Goal: Task Accomplishment & Management: Use online tool/utility

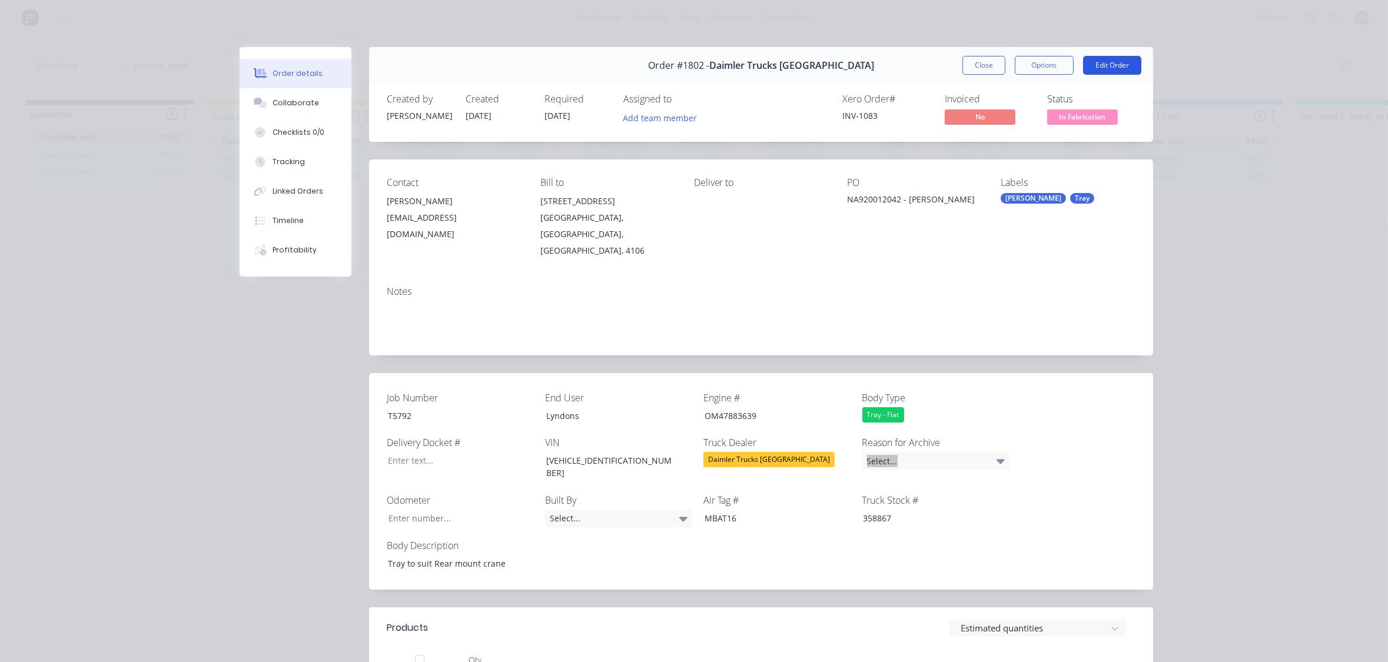
click at [1112, 63] on button "Edit Order" at bounding box center [1112, 65] width 58 height 19
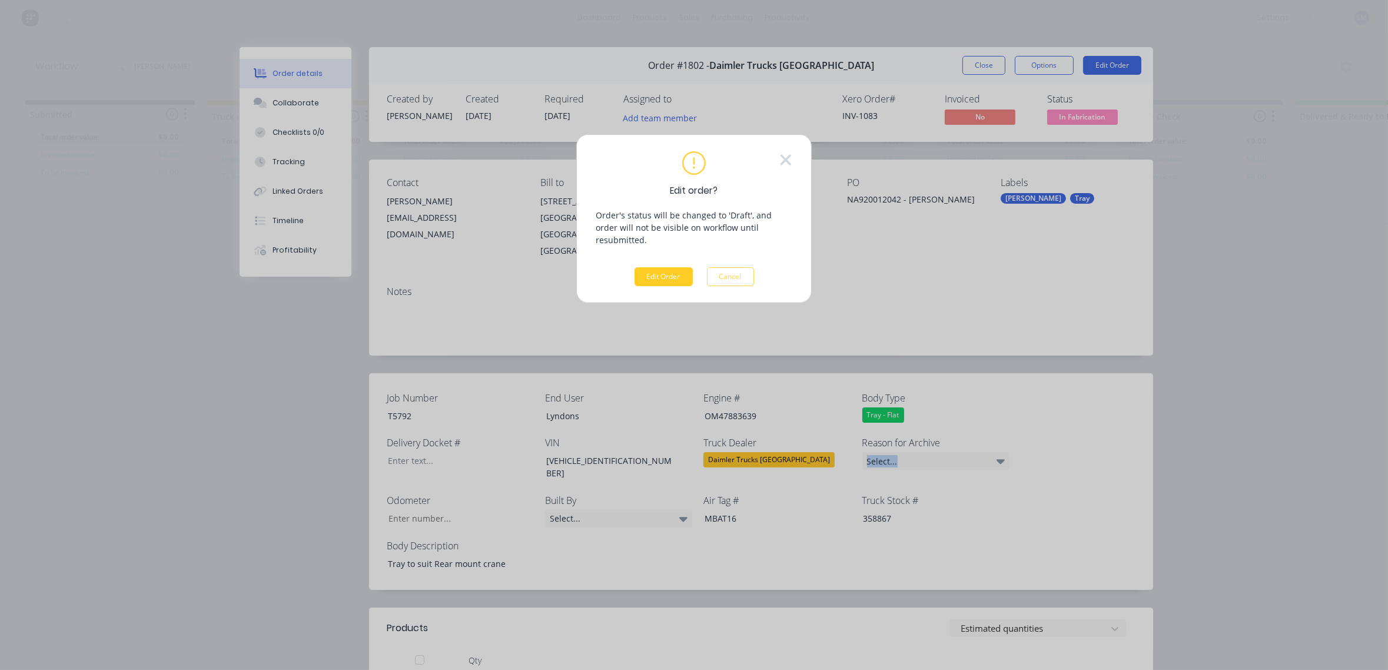
click at [661, 267] on button "Edit Order" at bounding box center [664, 276] width 58 height 19
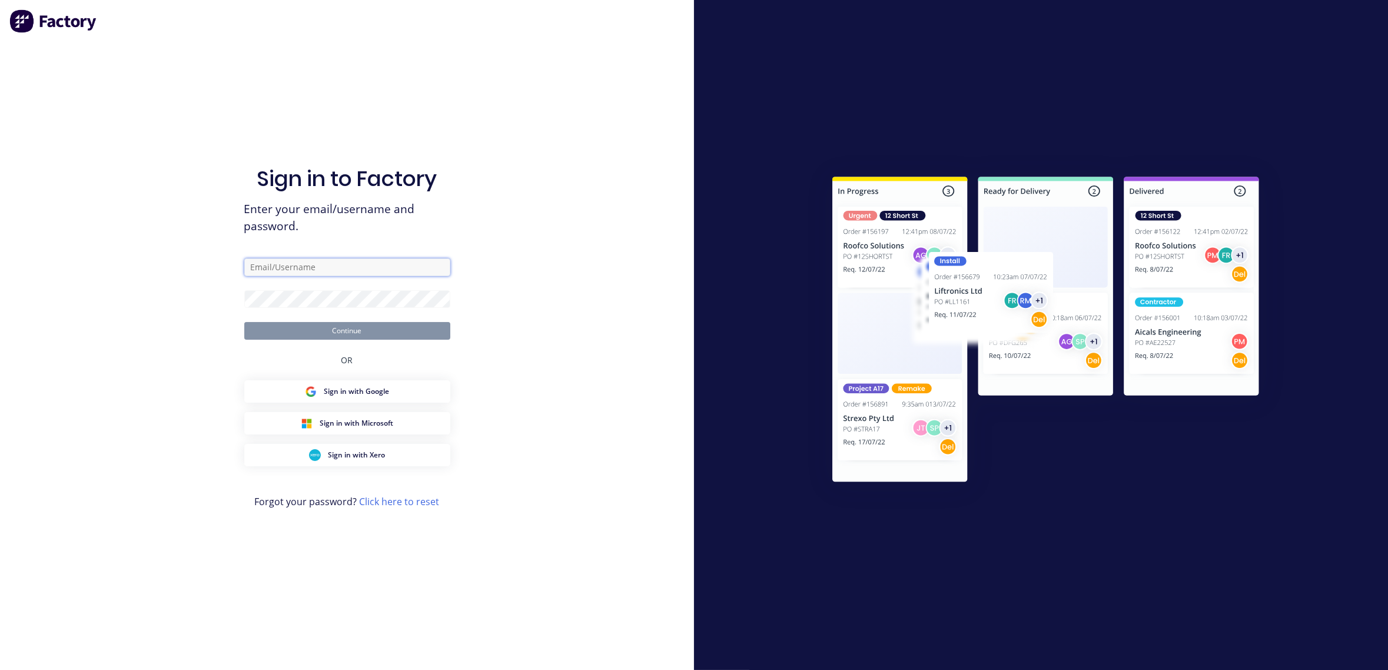
type input "[PERSON_NAME][EMAIL_ADDRESS][DOMAIN_NAME]"
click at [336, 330] on button "Continue" at bounding box center [347, 331] width 206 height 18
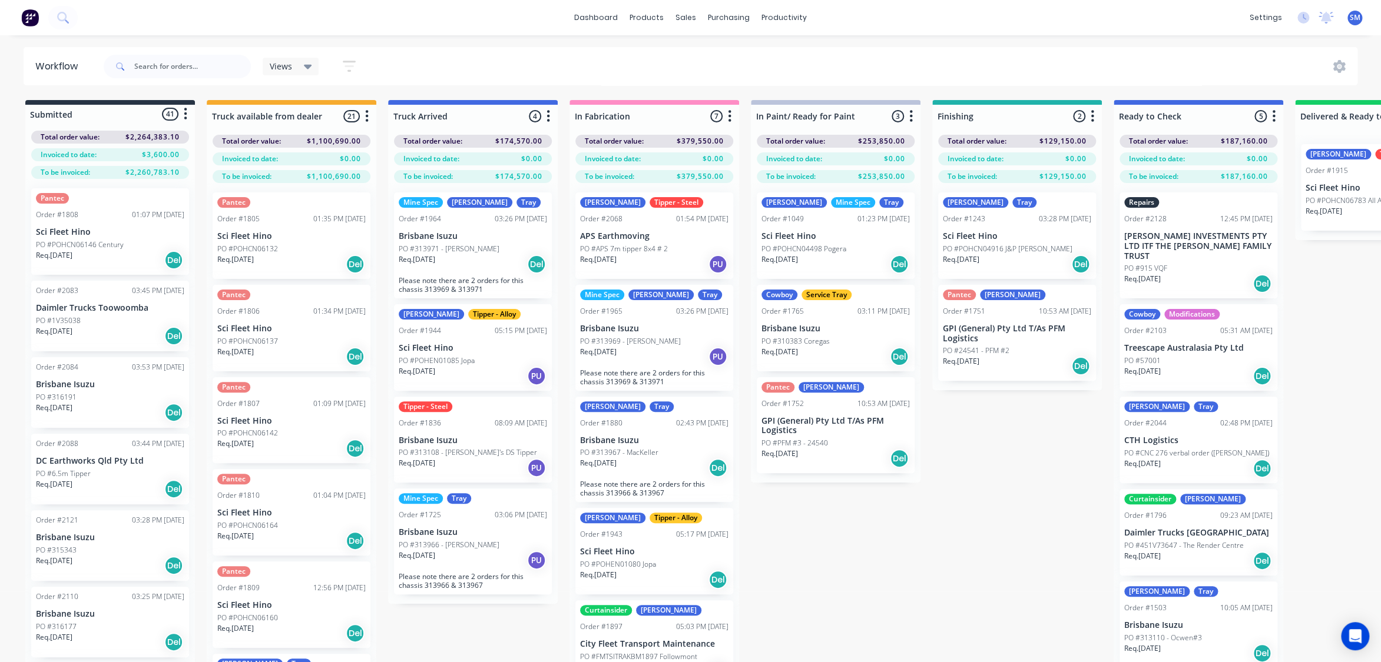
click at [928, 612] on div "Submitted 41 Status colour #273444 hex #273444 Save Cancel Summaries Total orde…" at bounding box center [1058, 402] width 2134 height 604
click at [168, 64] on input "text" at bounding box center [192, 67] width 117 height 24
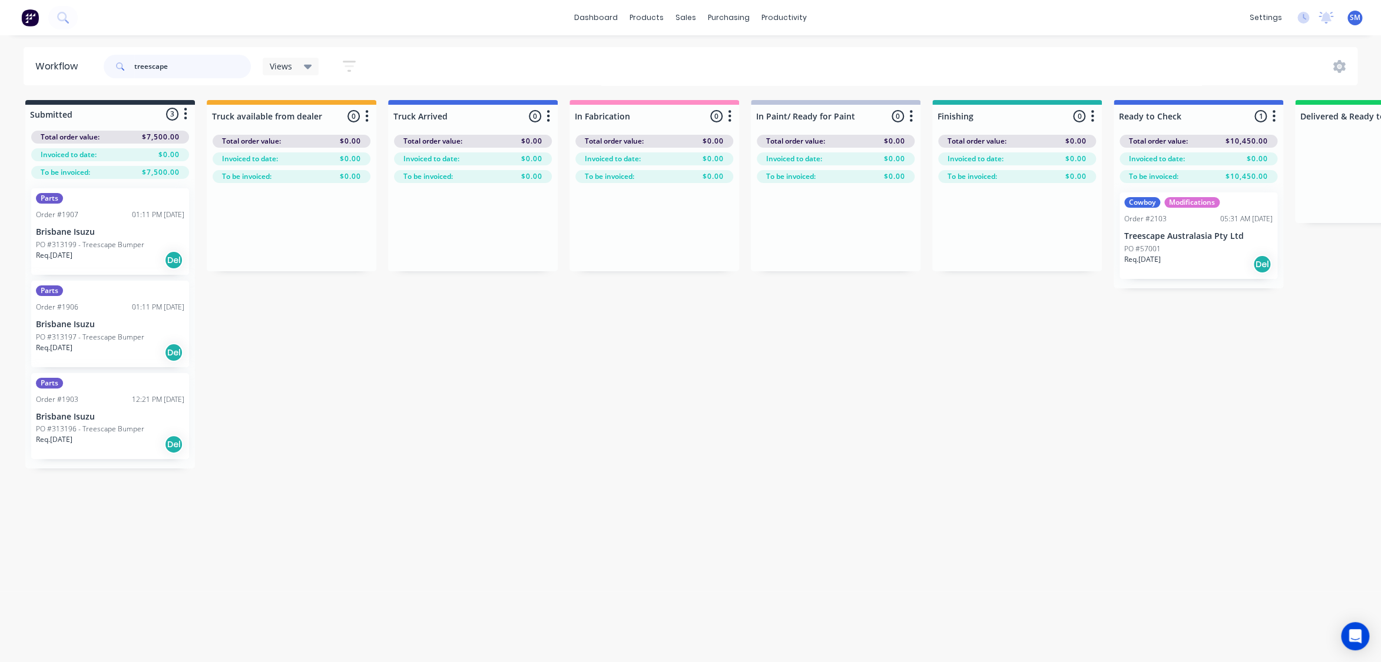
type input "treescape"
click at [565, 424] on div "Submitted 3 Status colour #273444 hex #273444 Save Cancel Summaries Total order…" at bounding box center [1058, 402] width 2134 height 604
drag, startPoint x: 185, startPoint y: 68, endPoint x: 80, endPoint y: 59, distance: 105.8
click at [57, 59] on header "Workflow treescape Views Save new view None (Default) edit Show/Hide statuses S…" at bounding box center [691, 66] width 1334 height 38
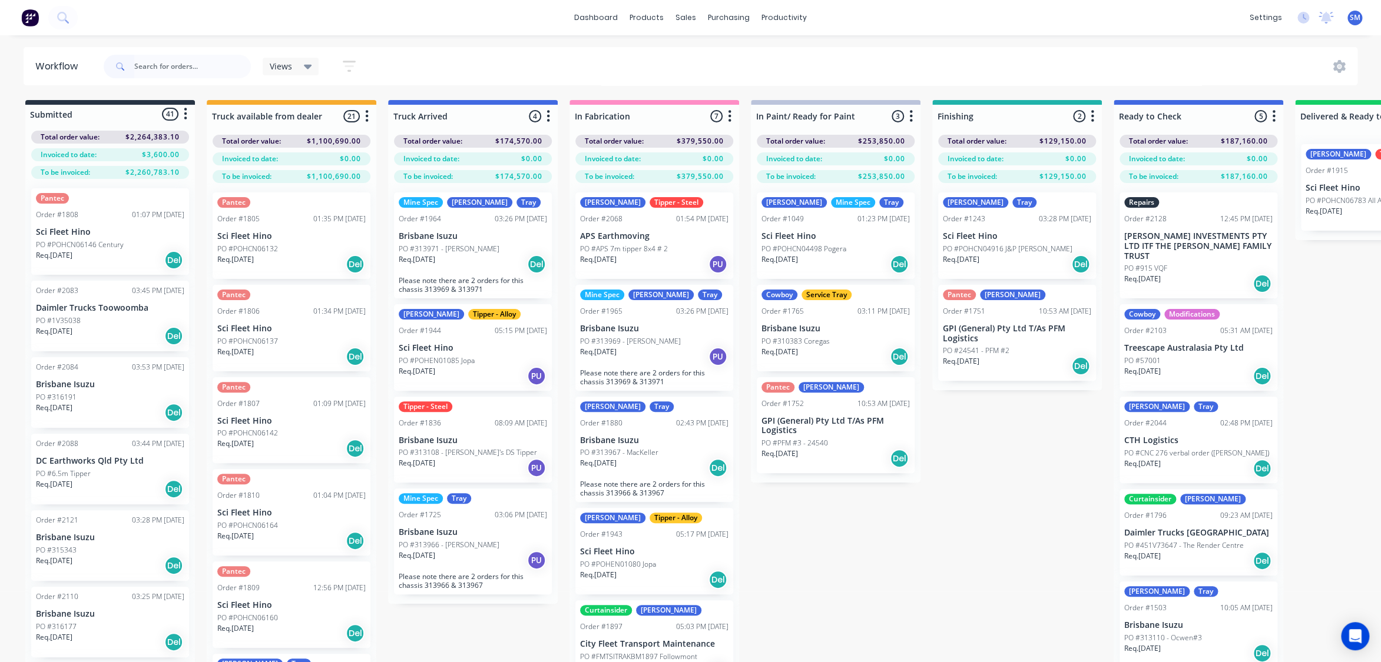
click at [954, 552] on div "Submitted 41 Status colour #273444 hex #273444 Save Cancel Summaries Total orde…" at bounding box center [1058, 402] width 2134 height 604
click at [692, 58] on div "Views Save new view None (Default) edit Show/Hide statuses Show line item cards…" at bounding box center [729, 66] width 1256 height 35
click at [730, 55] on div "Sales Orders" at bounding box center [729, 56] width 48 height 11
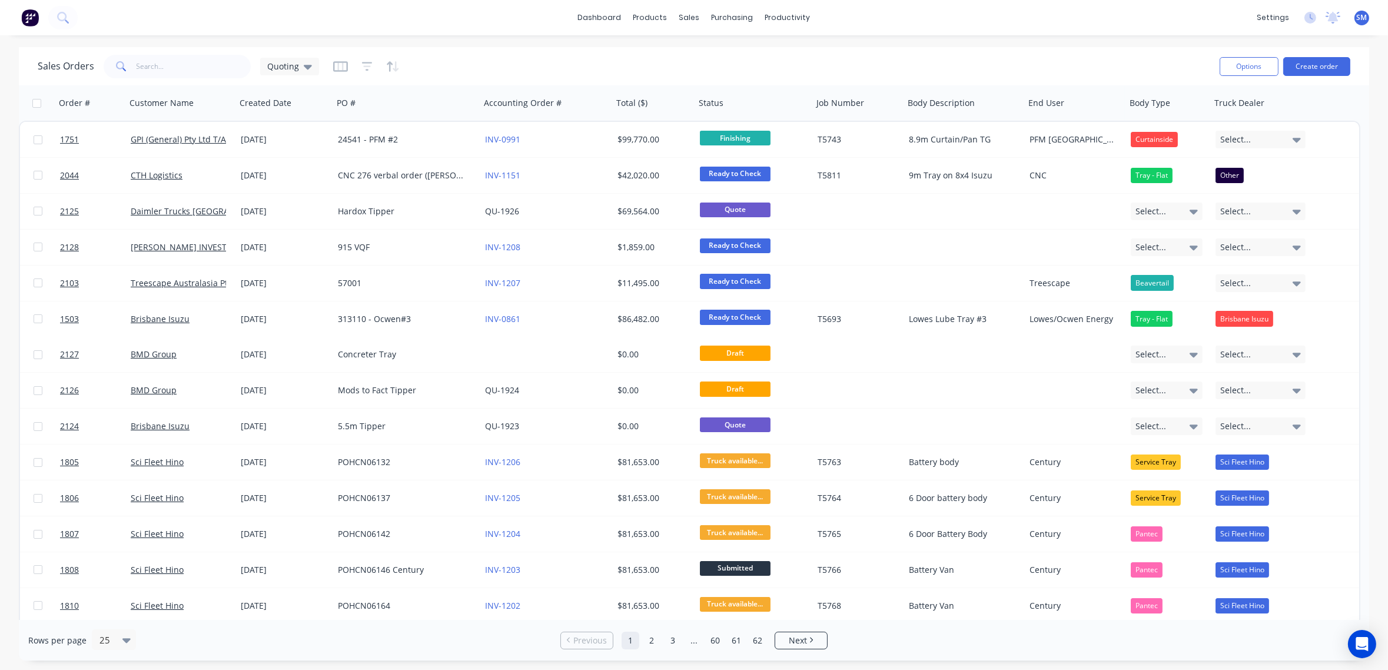
click at [543, 71] on div "Sales Orders Quoting" at bounding box center [624, 66] width 1173 height 29
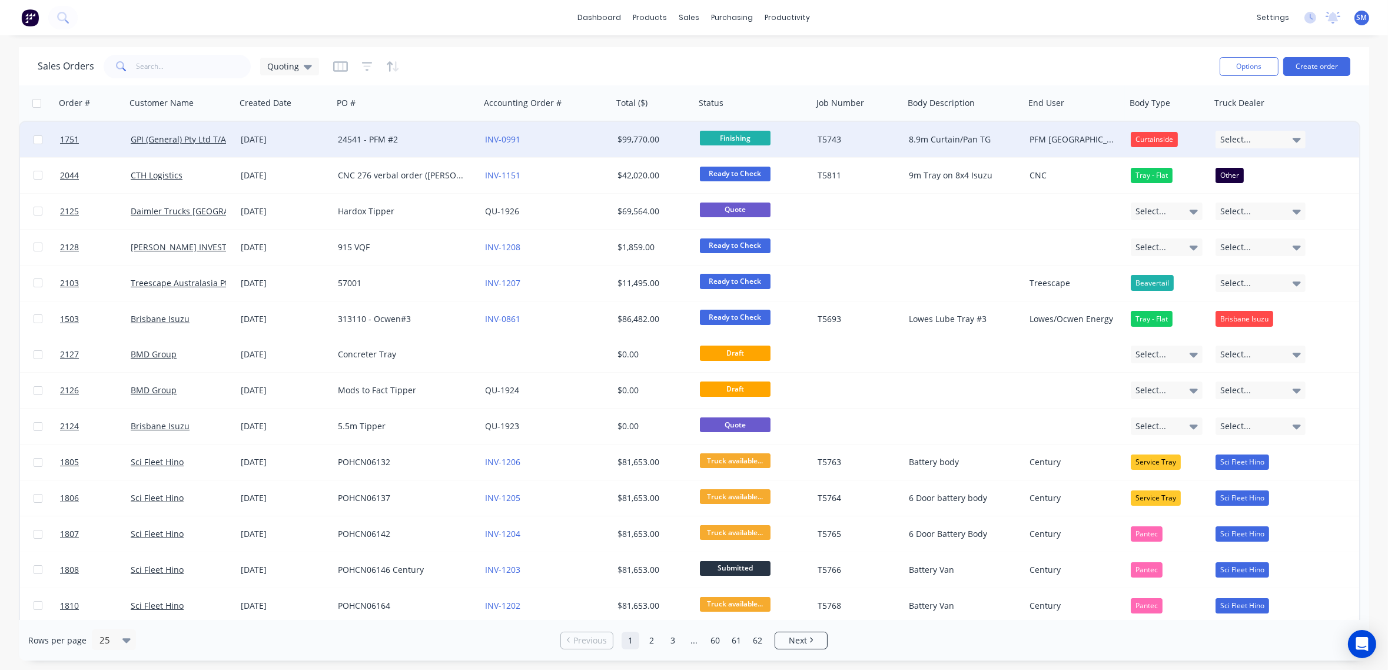
click at [271, 140] on div "[DATE]" at bounding box center [285, 140] width 88 height 12
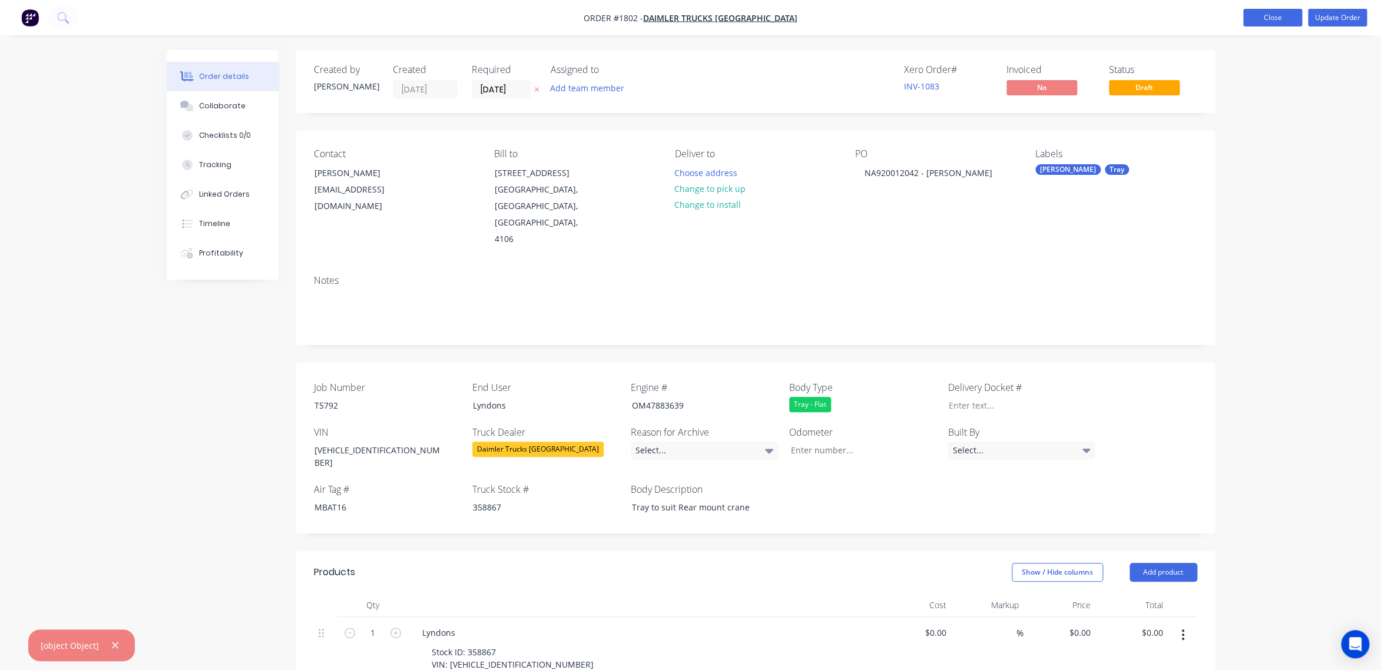
click at [1274, 21] on button "Close" at bounding box center [1272, 18] width 59 height 18
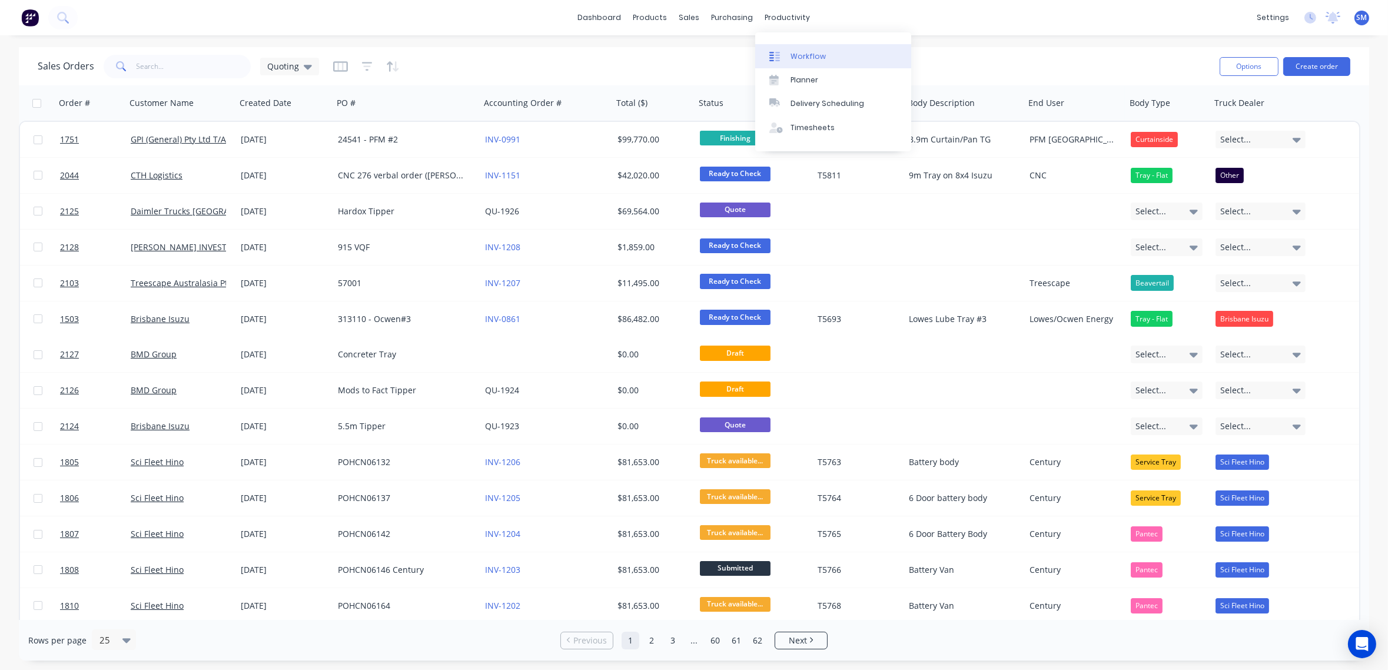
click at [802, 53] on div "Workflow" at bounding box center [808, 56] width 35 height 11
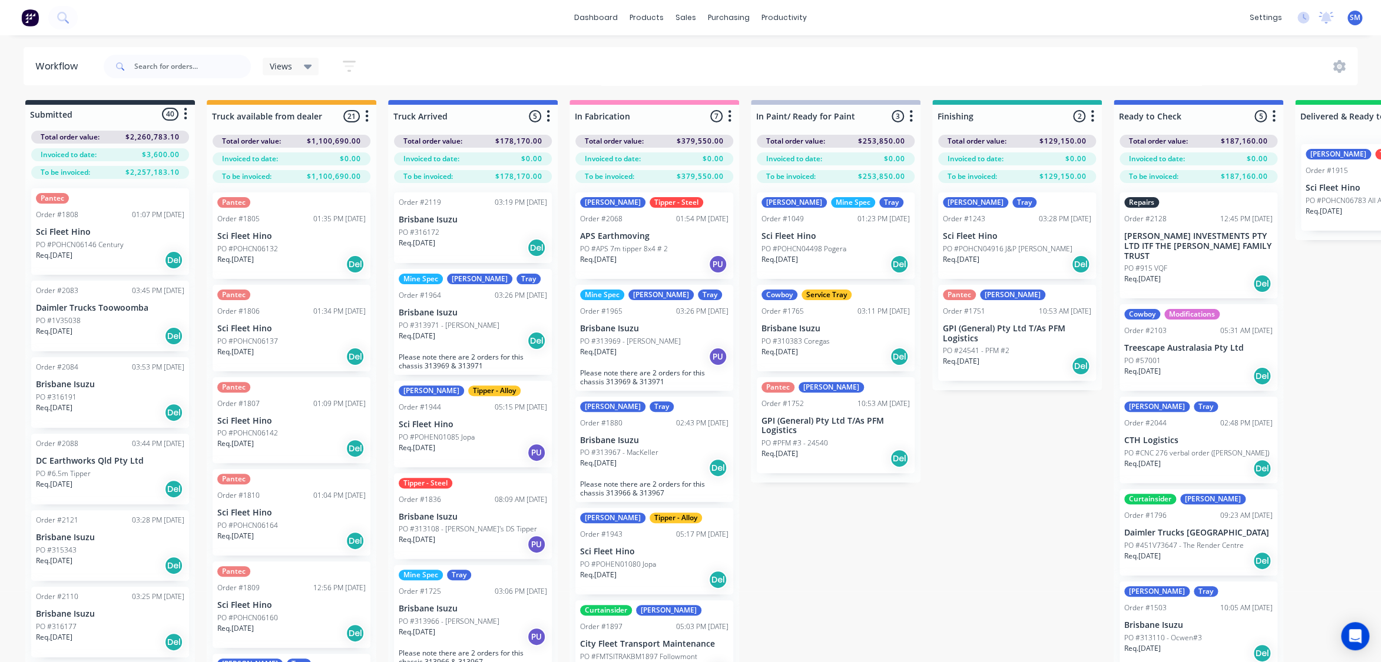
click at [957, 551] on div "Submitted 40 Status colour #273444 hex #273444 Save Cancel Summaries Total orde…" at bounding box center [1058, 402] width 2134 height 604
click at [1003, 529] on div "Submitted 40 Status colour #273444 hex #273444 Save Cancel Summaries Total orde…" at bounding box center [1058, 402] width 2134 height 604
click at [1017, 472] on div "Submitted 40 Status colour #273444 hex #273444 Save Cancel Summaries Total orde…" at bounding box center [1058, 402] width 2134 height 604
click at [809, 543] on div "Submitted 40 Status colour #273444 hex #273444 Save Cancel Summaries Total orde…" at bounding box center [1058, 402] width 2134 height 604
click at [847, 568] on div "Submitted 40 Status colour #273444 hex #273444 Save Cancel Summaries Total orde…" at bounding box center [1058, 402] width 2134 height 604
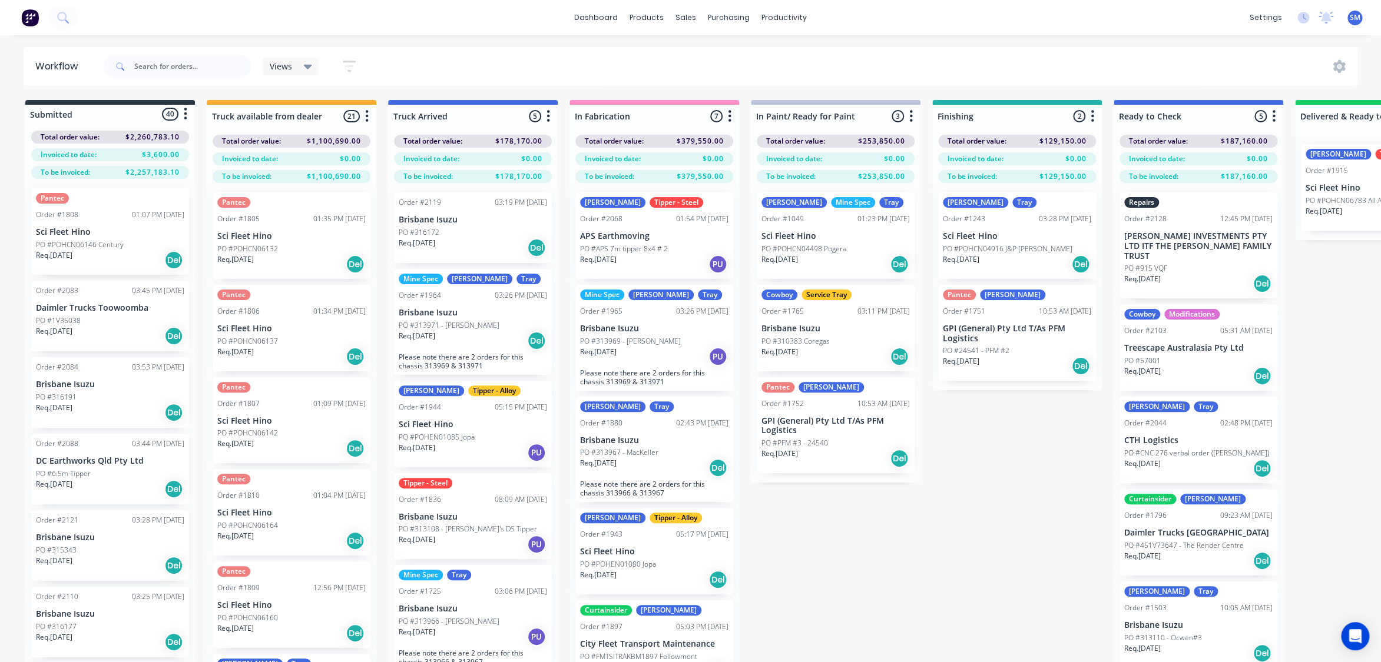
click at [985, 490] on div "Submitted 40 Status colour #273444 hex #273444 Save Cancel Summaries Total orde…" at bounding box center [1058, 402] width 2134 height 604
click at [165, 67] on input "text" at bounding box center [192, 67] width 117 height 24
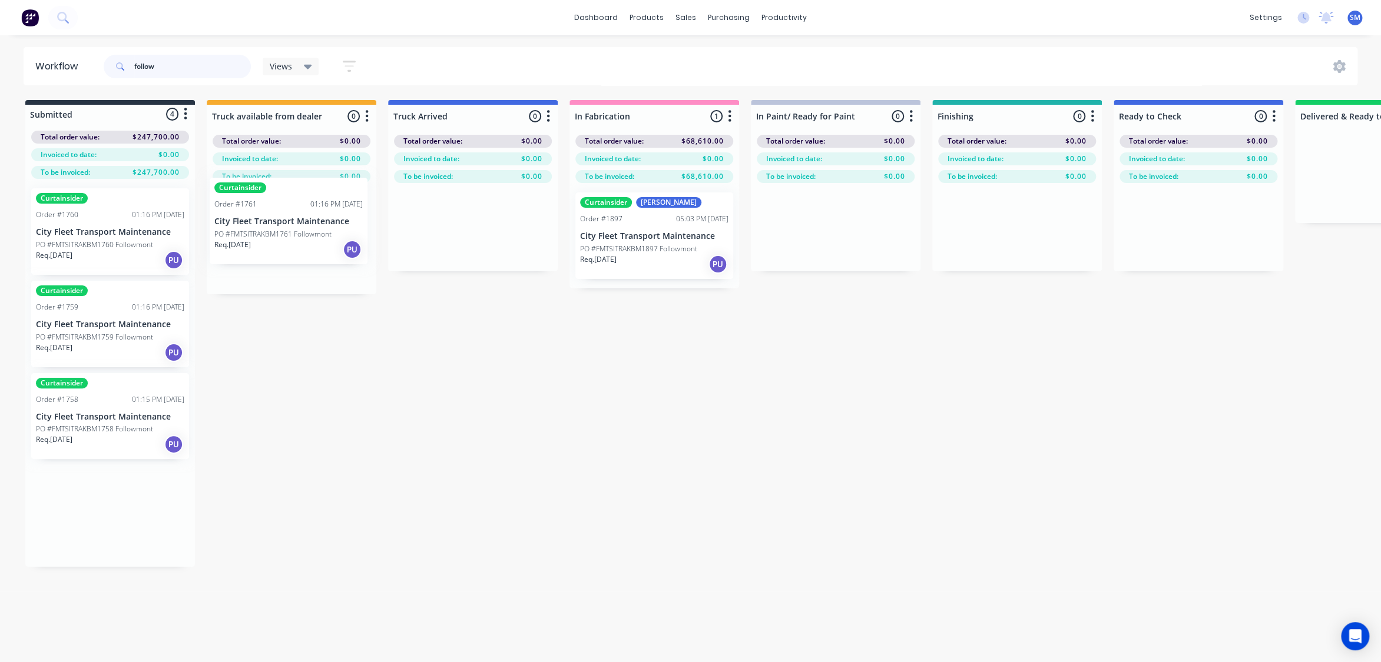
drag, startPoint x: 97, startPoint y: 238, endPoint x: 256, endPoint y: 216, distance: 161.1
click at [257, 215] on div "Submitted 4 Status colour #273444 hex #273444 Save Cancel Summaries Total order…" at bounding box center [1058, 378] width 2134 height 556
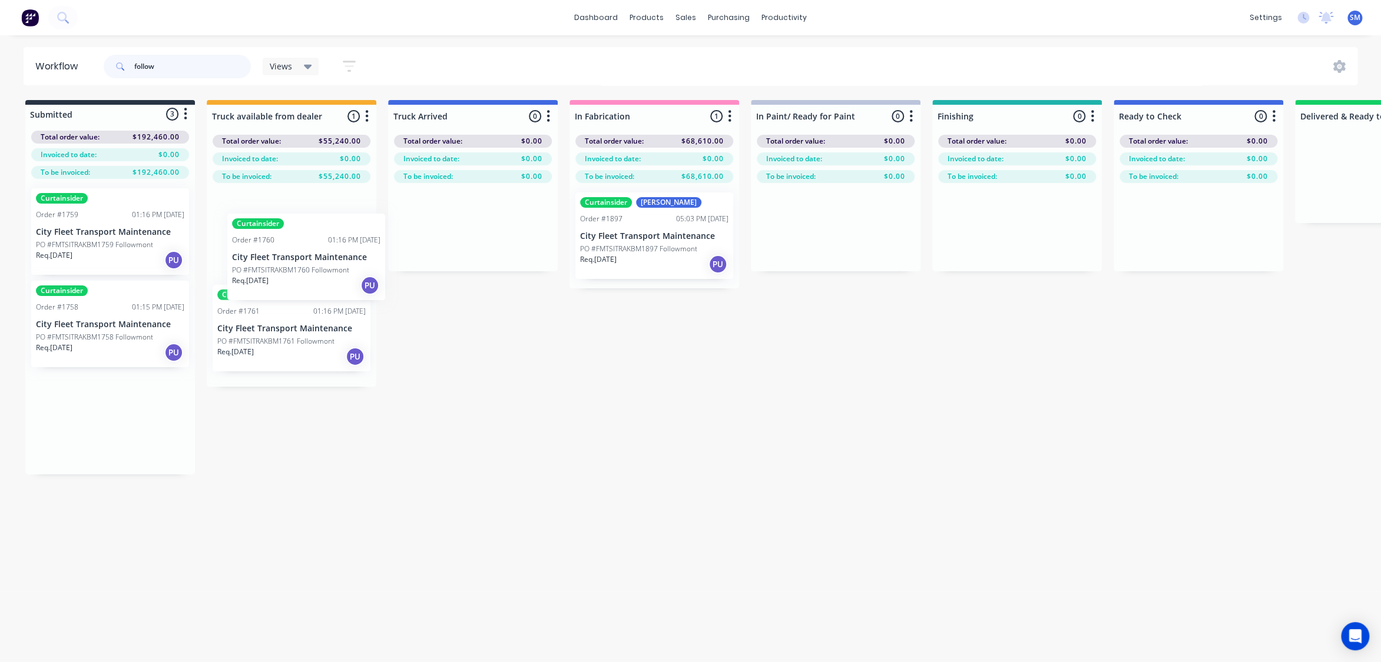
drag, startPoint x: 100, startPoint y: 247, endPoint x: 276, endPoint y: 260, distance: 176.5
click at [276, 260] on div "Submitted 3 Status colour #273444 hex #273444 Save Cancel Summaries Total order…" at bounding box center [1058, 378] width 2134 height 556
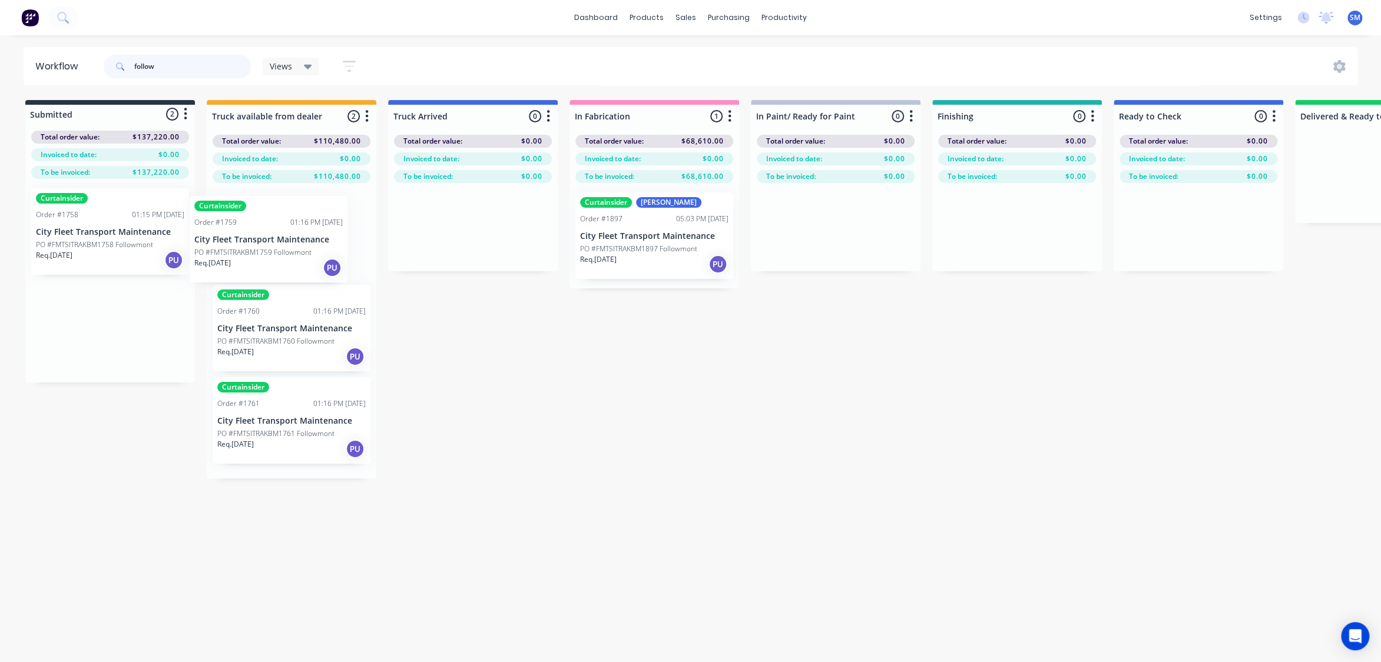
drag, startPoint x: 70, startPoint y: 233, endPoint x: 238, endPoint y: 247, distance: 169.0
click at [238, 247] on div "Submitted 2 Status colour #273444 hex #273444 Save Cancel Summaries Total order…" at bounding box center [1058, 378] width 2134 height 556
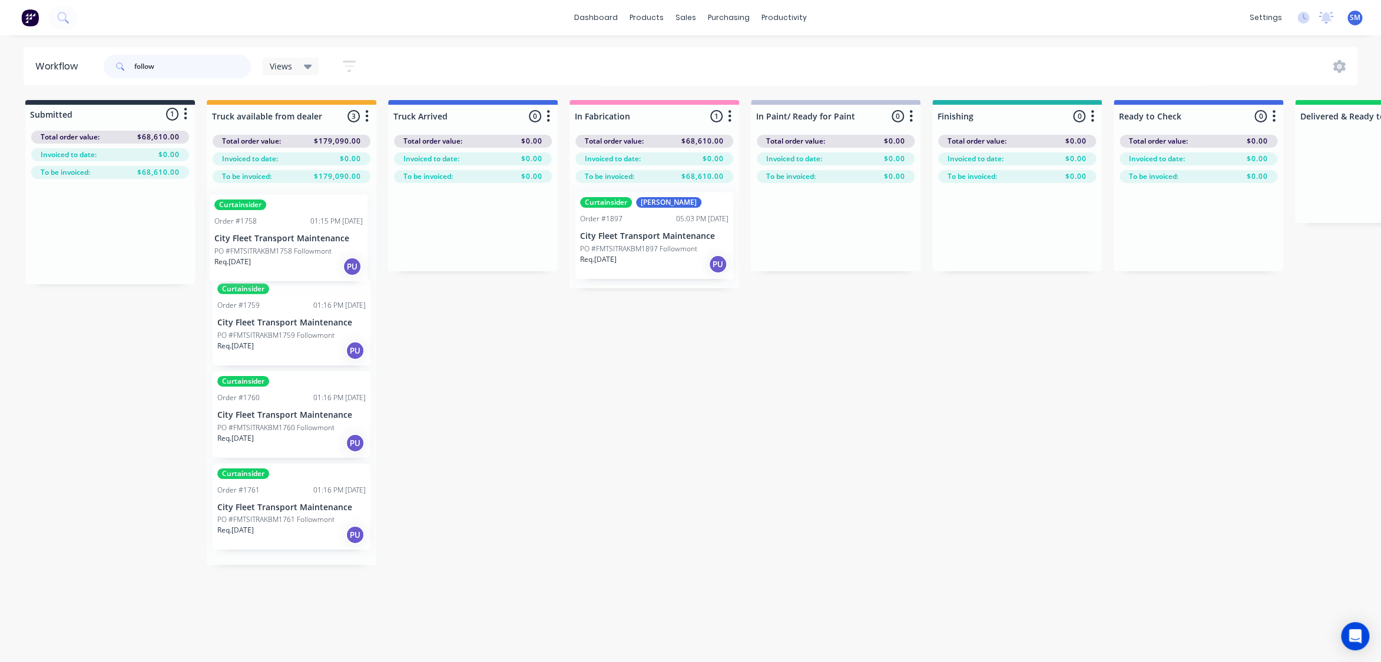
drag, startPoint x: 67, startPoint y: 233, endPoint x: 263, endPoint y: 240, distance: 196.2
click at [263, 240] on div "Submitted 1 Status colour #273444 hex #273444 Save Cancel Summaries Total order…" at bounding box center [1058, 378] width 2134 height 556
type input "follow"
click at [253, 413] on div "Curtainsider Order #1760 01:16 PM [DATE] City Fleet Transport Maintenance PO #F…" at bounding box center [292, 420] width 158 height 87
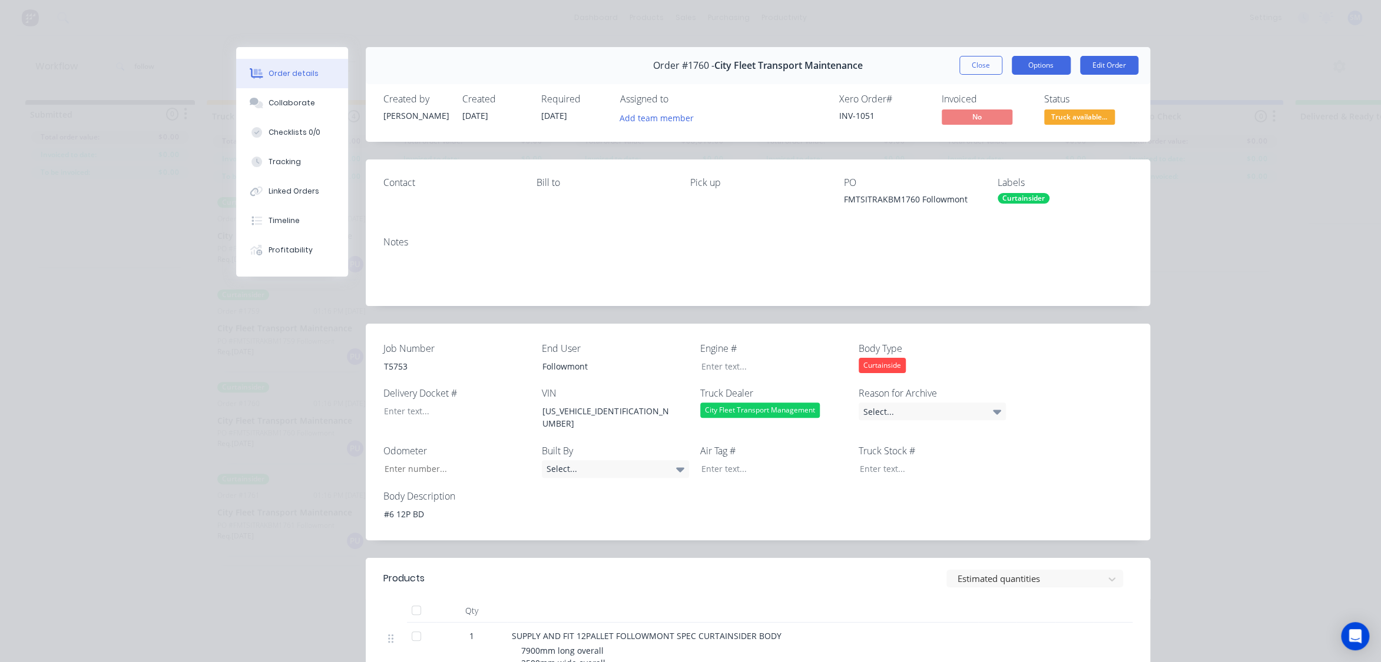
click at [1039, 65] on button "Options" at bounding box center [1040, 65] width 59 height 19
click at [987, 114] on div "Work Order" at bounding box center [1008, 119] width 102 height 17
click at [981, 140] on div "Standard" at bounding box center [1008, 142] width 102 height 17
click at [985, 65] on button "Close" at bounding box center [980, 65] width 43 height 19
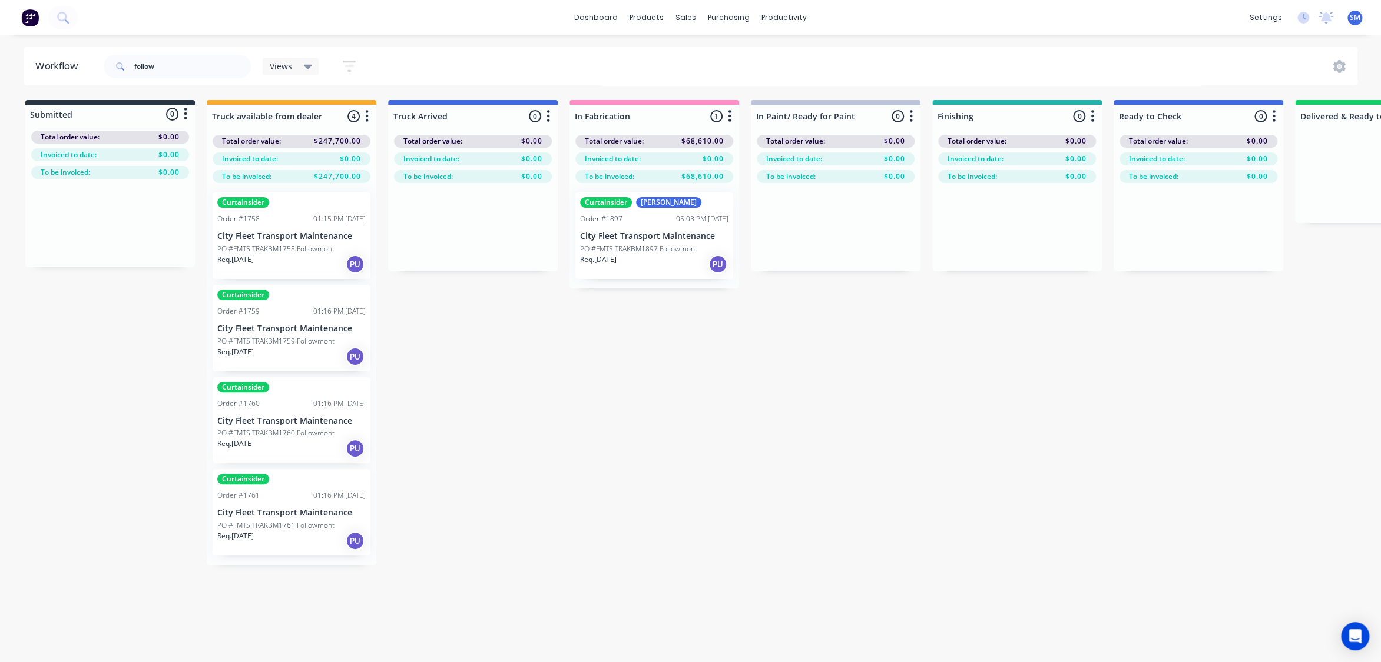
click at [968, 436] on div "Submitted 0 Status colour #273444 hex #273444 Save Cancel Summaries Total order…" at bounding box center [1058, 378] width 2134 height 556
click at [970, 520] on div "Submitted 0 Status colour #273444 hex #273444 Save Cancel Summaries Total order…" at bounding box center [1058, 378] width 2134 height 556
click at [1064, 483] on div "Submitted 0 Status colour #273444 hex #273444 Save Cancel Summaries Total order…" at bounding box center [1058, 378] width 2134 height 556
drag, startPoint x: 161, startPoint y: 67, endPoint x: 79, endPoint y: 66, distance: 81.8
click at [79, 66] on header "Workflow follow Views Save new view None (Default) edit Show/Hide statuses Show…" at bounding box center [691, 66] width 1334 height 38
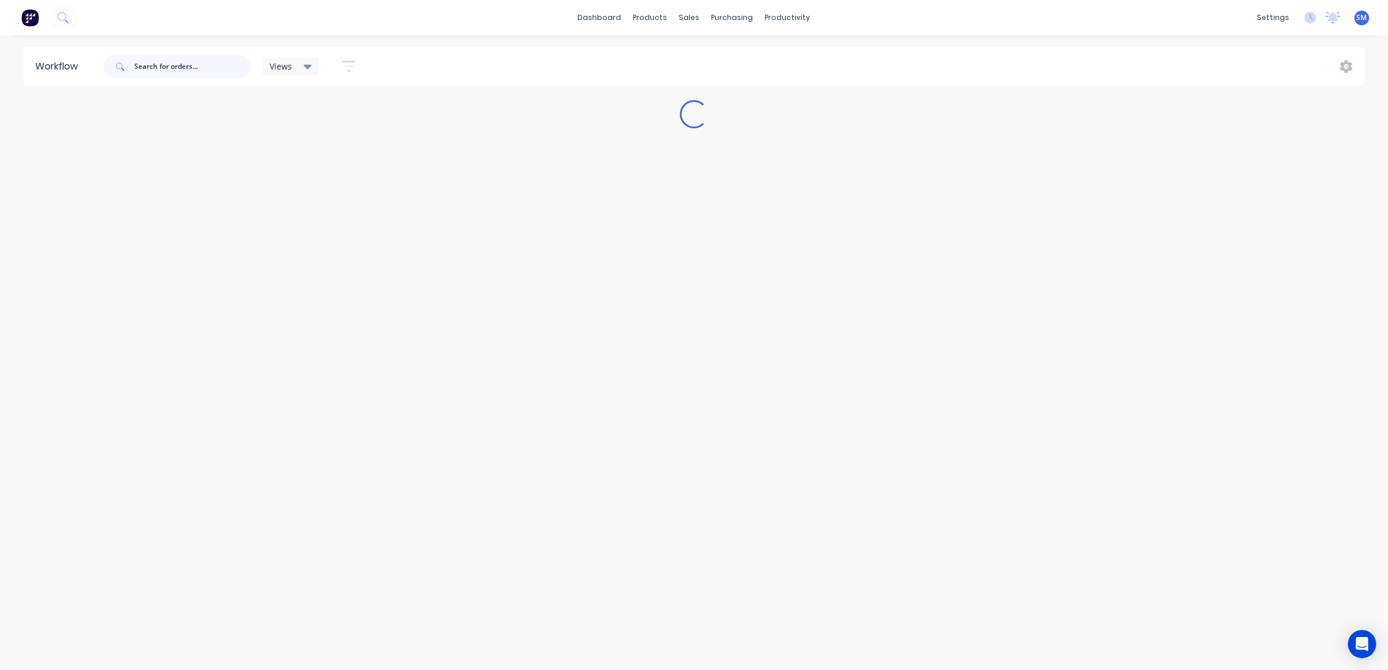
click at [159, 64] on input "text" at bounding box center [192, 67] width 117 height 24
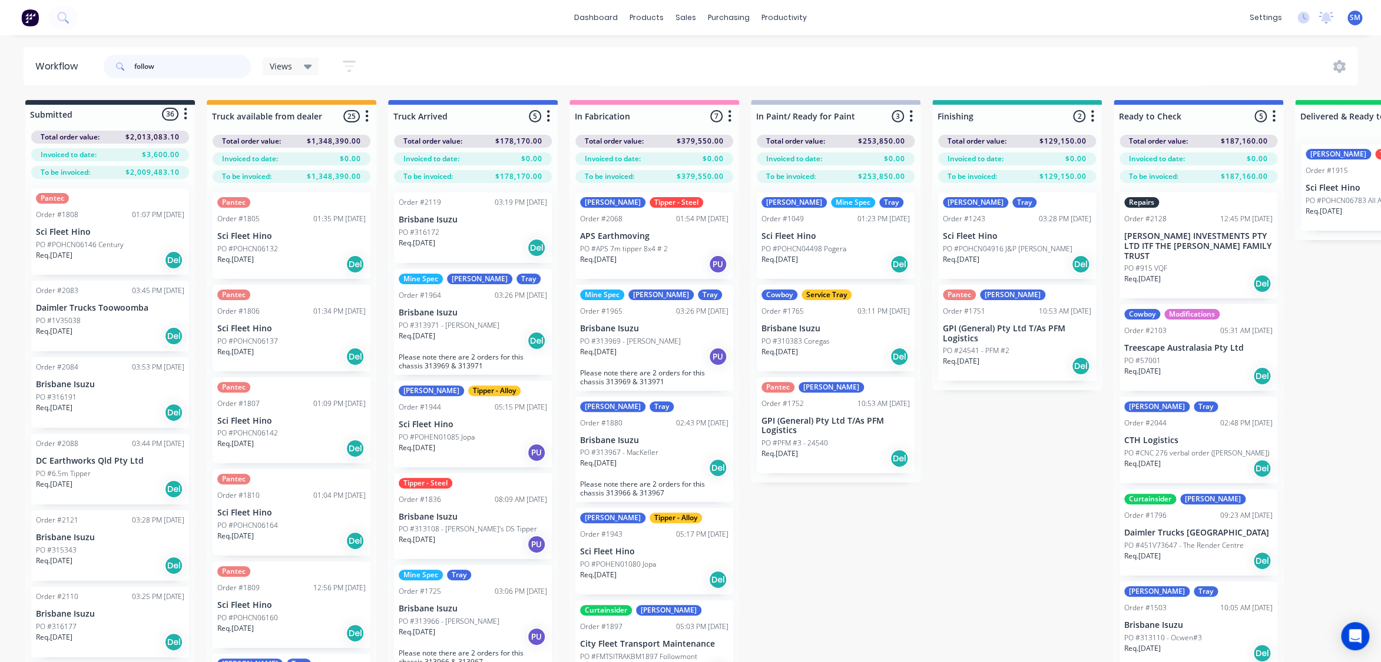
click at [167, 70] on input "follow" at bounding box center [192, 67] width 117 height 24
drag, startPoint x: 170, startPoint y: 68, endPoint x: 138, endPoint y: 66, distance: 31.8
click at [124, 64] on div "follow" at bounding box center [177, 67] width 147 height 24
type input "follow"
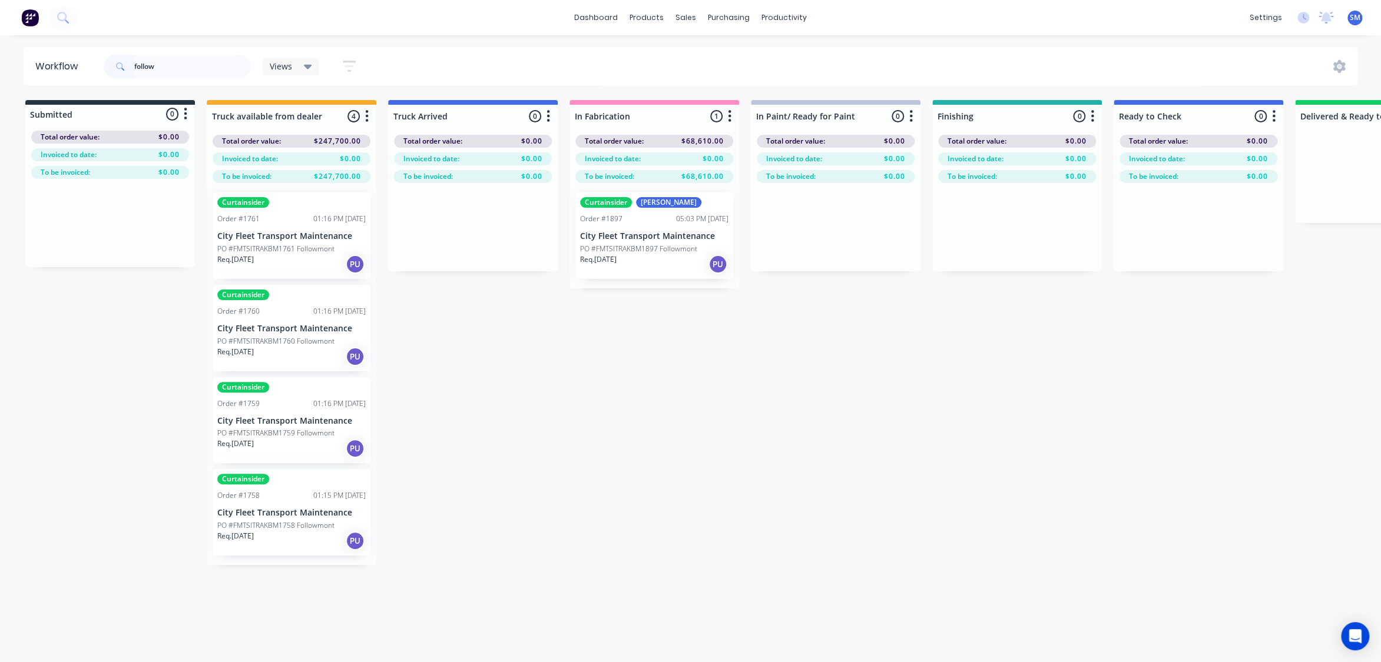
click at [665, 241] on div "Curtainsider Luke Order #1897 05:03 PM [DATE] City Fleet Transport Maintenance …" at bounding box center [654, 236] width 158 height 87
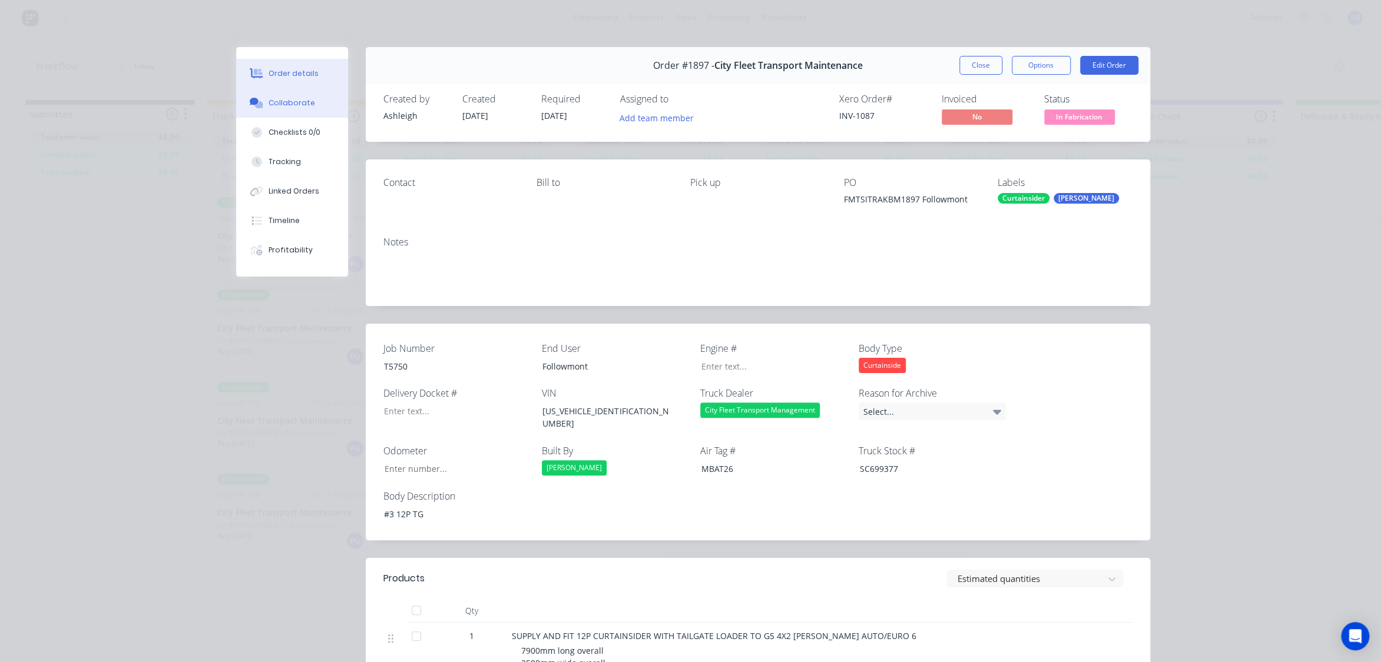
click at [277, 105] on div "Collaborate" at bounding box center [291, 103] width 47 height 11
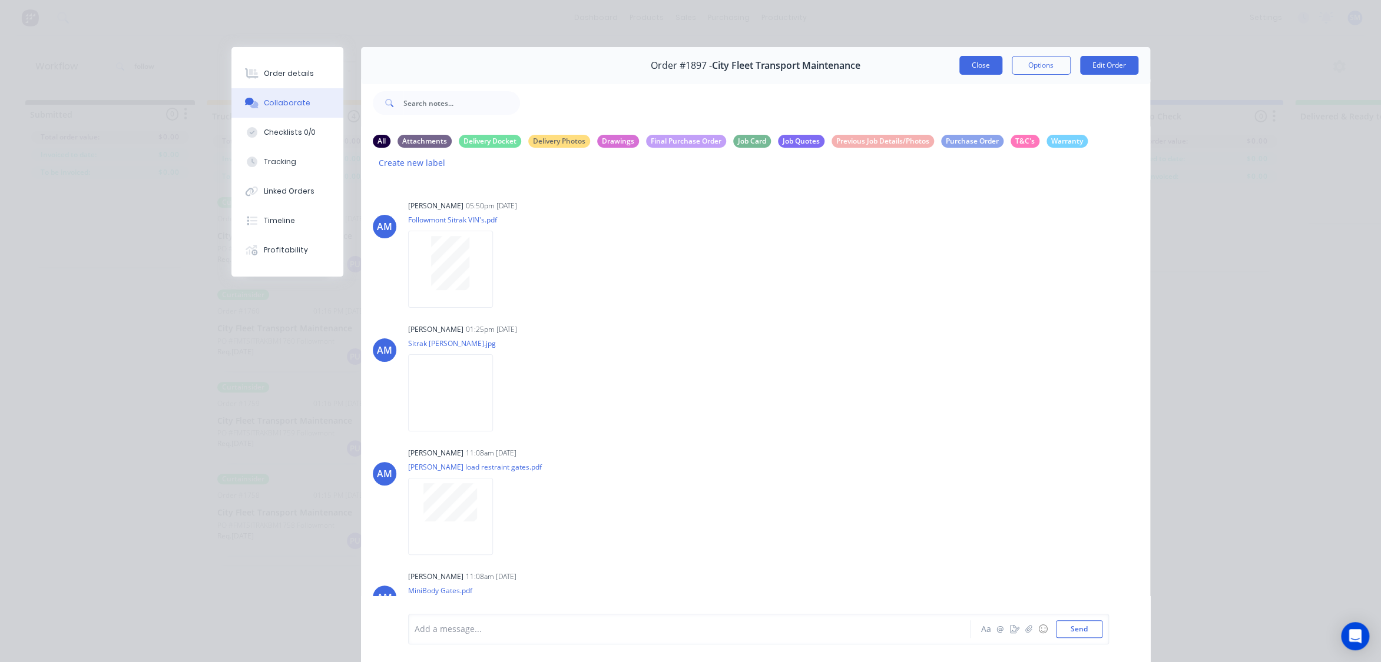
click at [974, 62] on button "Close" at bounding box center [980, 65] width 43 height 19
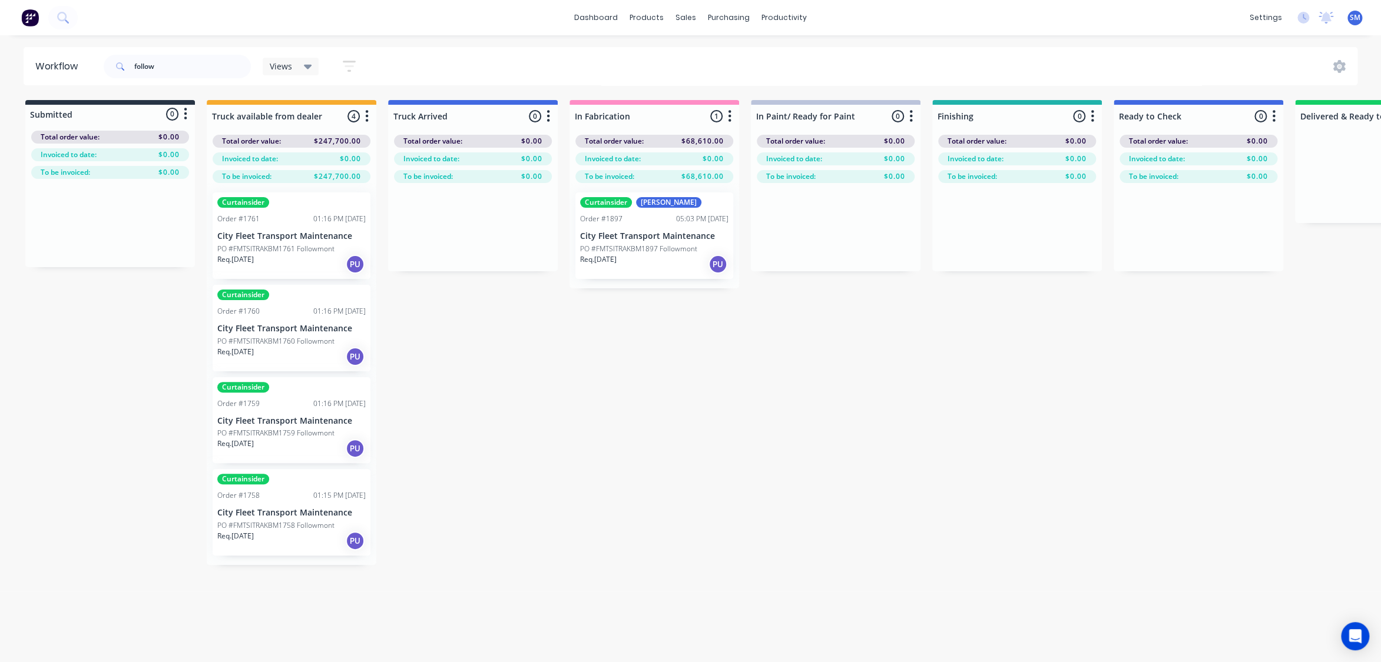
click at [625, 235] on p "City Fleet Transport Maintenance" at bounding box center [654, 236] width 148 height 10
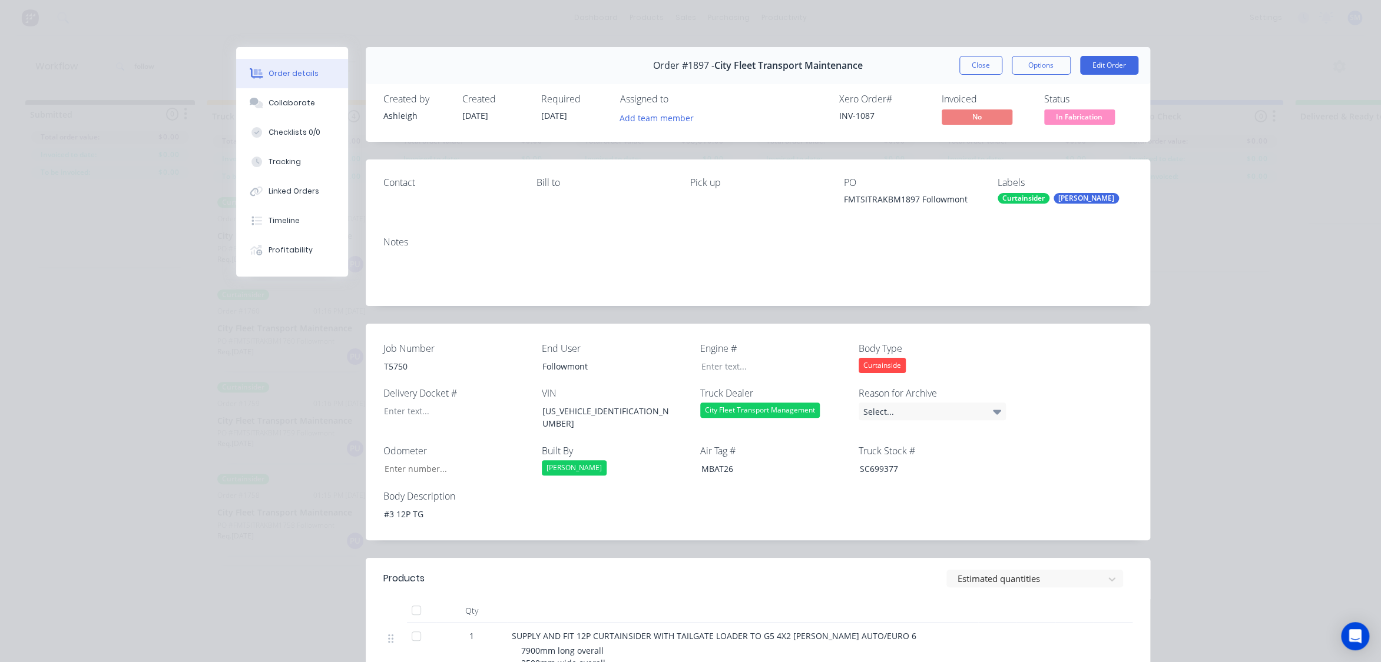
click at [972, 68] on button "Close" at bounding box center [980, 65] width 43 height 19
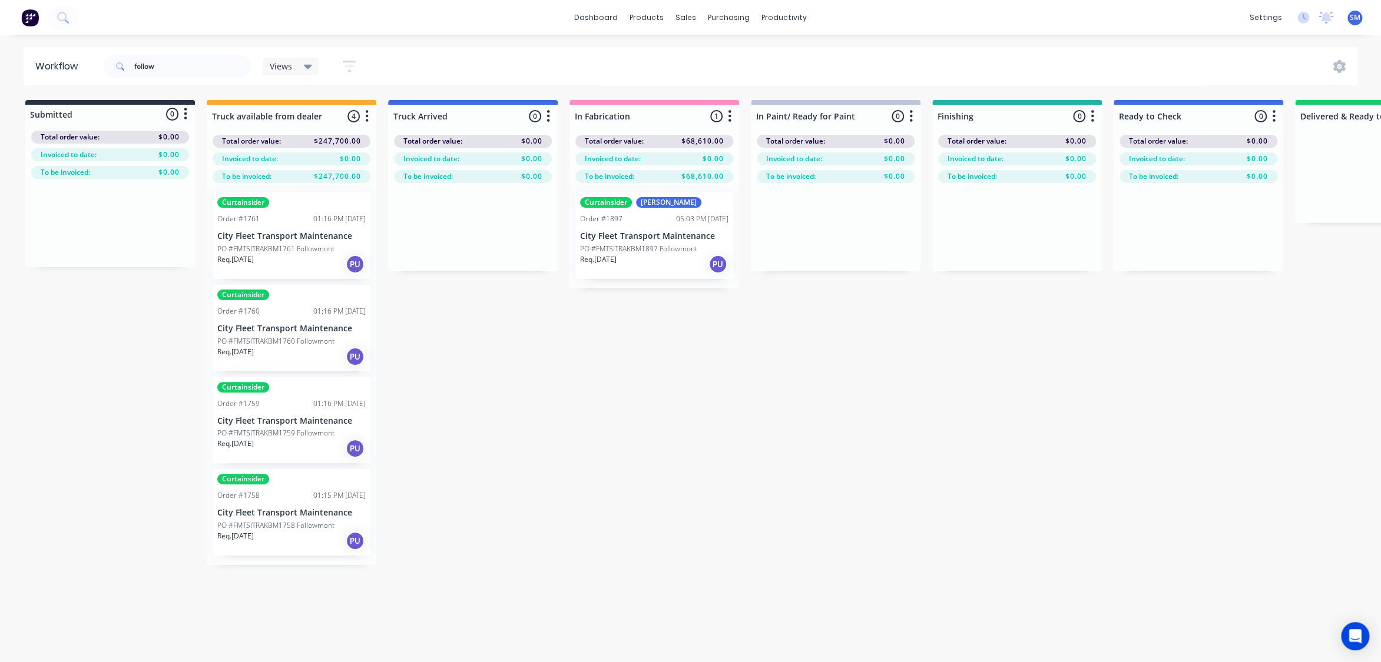
click at [1005, 506] on div "Submitted 0 Status colour #273444 hex #273444 Save Cancel Summaries Total order…" at bounding box center [1058, 378] width 2134 height 556
click at [745, 465] on div "Submitted 0 Status colour #273444 hex #273444 Save Cancel Summaries Total order…" at bounding box center [1058, 378] width 2134 height 556
click at [606, 543] on div "Submitted 0 Status colour #273444 hex #273444 Save Cancel Summaries Total order…" at bounding box center [1058, 378] width 2134 height 556
click at [920, 409] on div "Submitted 0 Status colour #273444 hex #273444 Save Cancel Summaries Total order…" at bounding box center [1058, 378] width 2134 height 556
click at [565, 64] on div "follow Views Save new view None (Default) edit Show/Hide statuses Show line ite…" at bounding box center [729, 66] width 1256 height 35
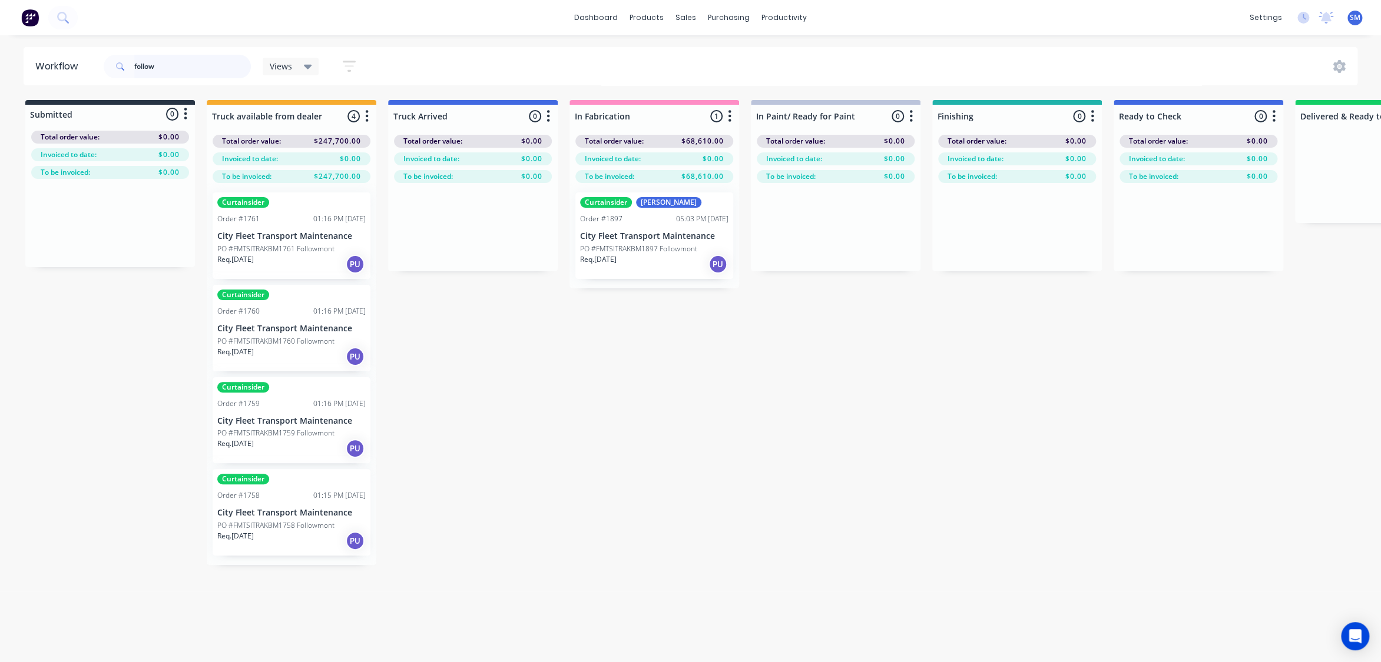
drag, startPoint x: 144, startPoint y: 64, endPoint x: 99, endPoint y: 60, distance: 45.5
click at [99, 60] on header "Workflow follow Views Save new view None (Default) edit Show/Hide statuses Show…" at bounding box center [691, 66] width 1334 height 38
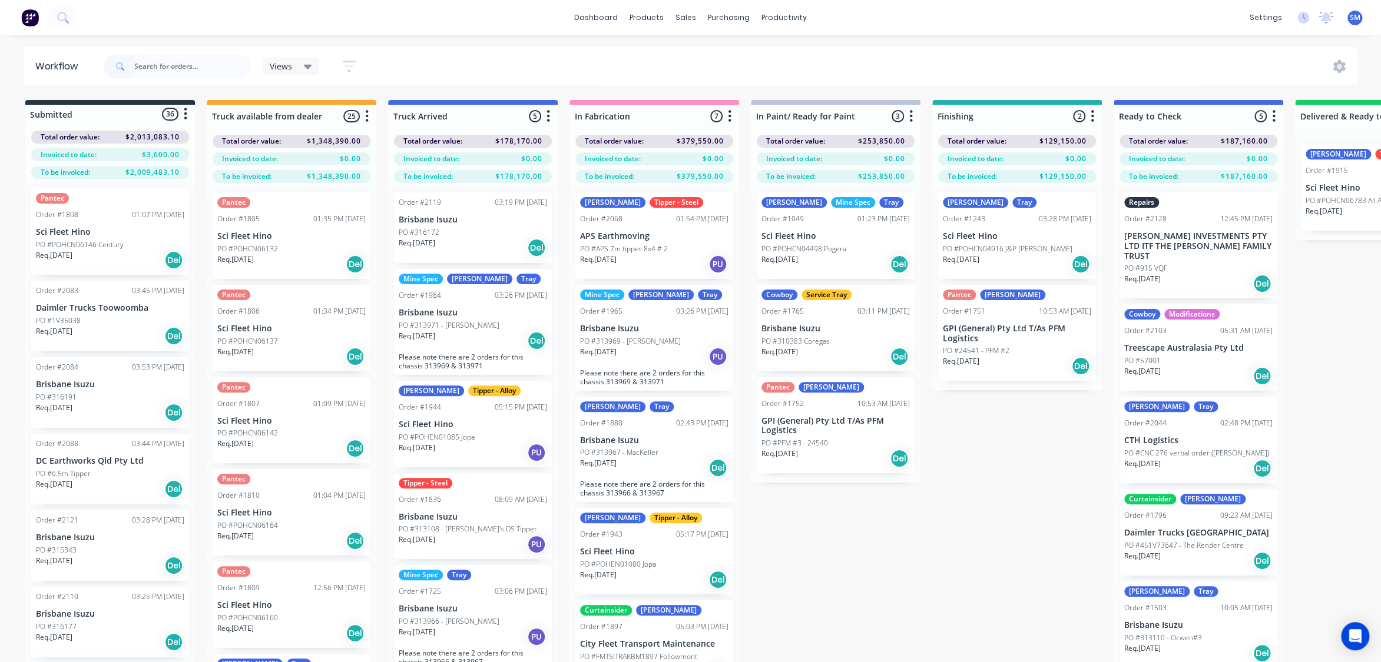
click at [956, 577] on div "Submitted 36 Status colour #273444 hex #273444 Save Cancel Summaries Total orde…" at bounding box center [1058, 402] width 2134 height 604
click at [1005, 513] on div "Submitted 36 Status colour #273444 hex #273444 Save Cancel Summaries Total orde…" at bounding box center [1058, 402] width 2134 height 604
click at [615, 58] on div "Views Save new view None (Default) edit Show/Hide statuses Show line item cards…" at bounding box center [729, 66] width 1256 height 35
click at [711, 49] on link "Sales Orders" at bounding box center [748, 56] width 156 height 24
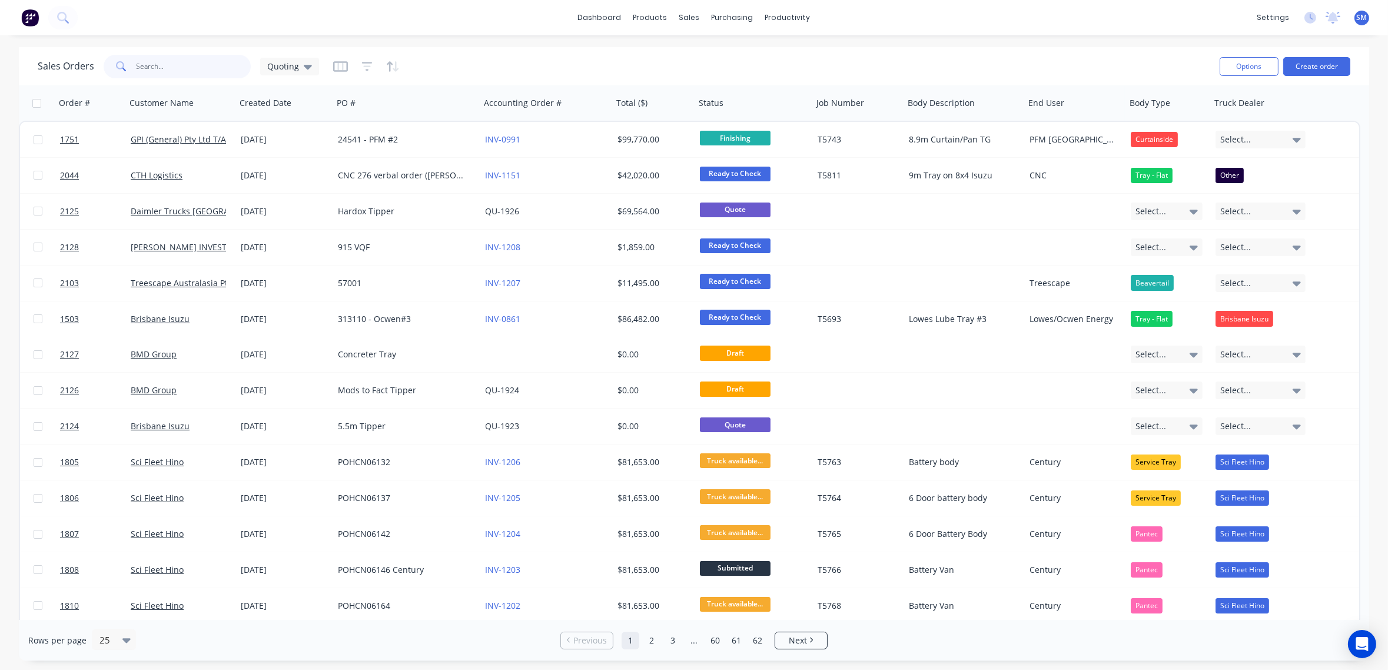
click at [164, 57] on input "text" at bounding box center [194, 67] width 115 height 24
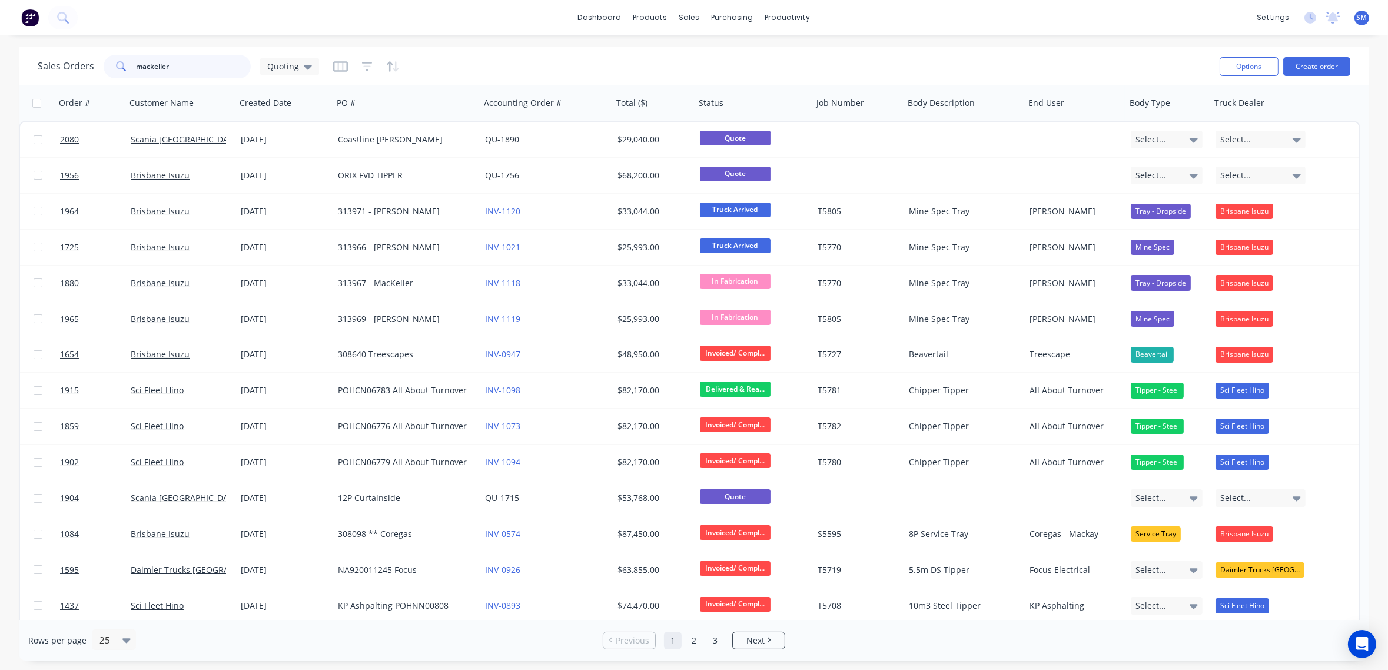
type input "mackeller"
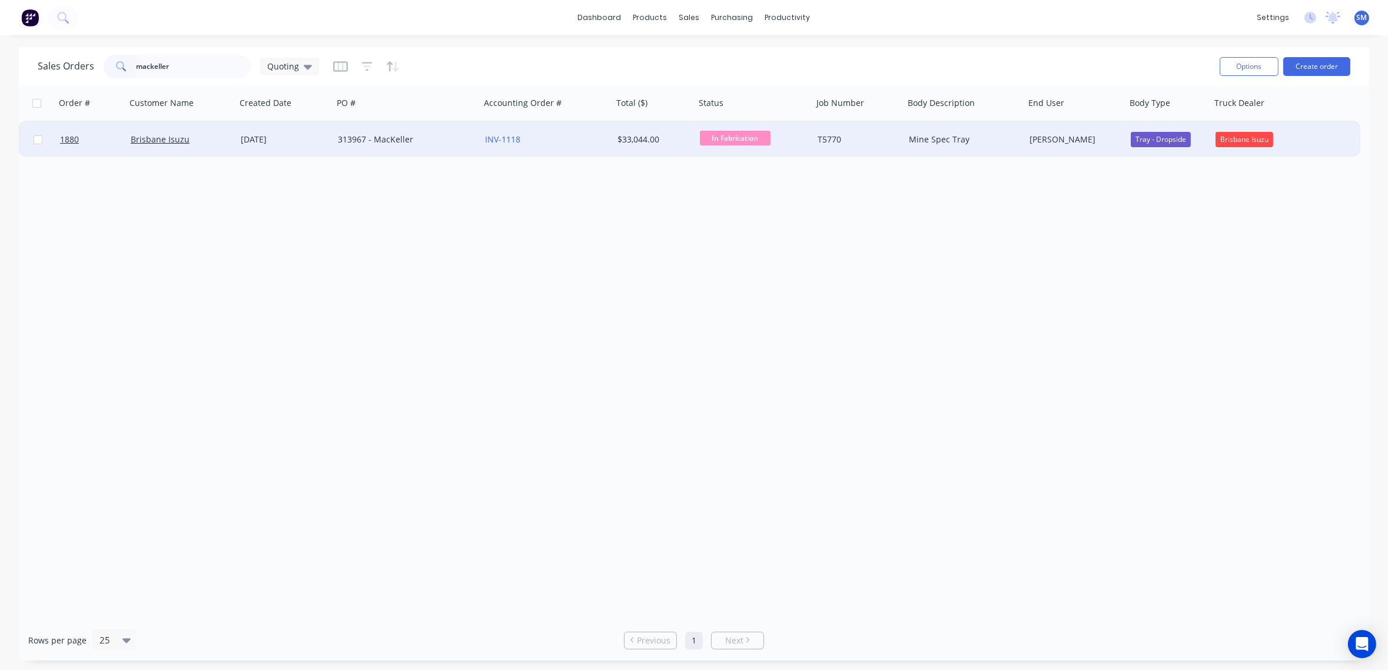
click at [387, 138] on div "313967 - MacKeller" at bounding box center [403, 140] width 131 height 12
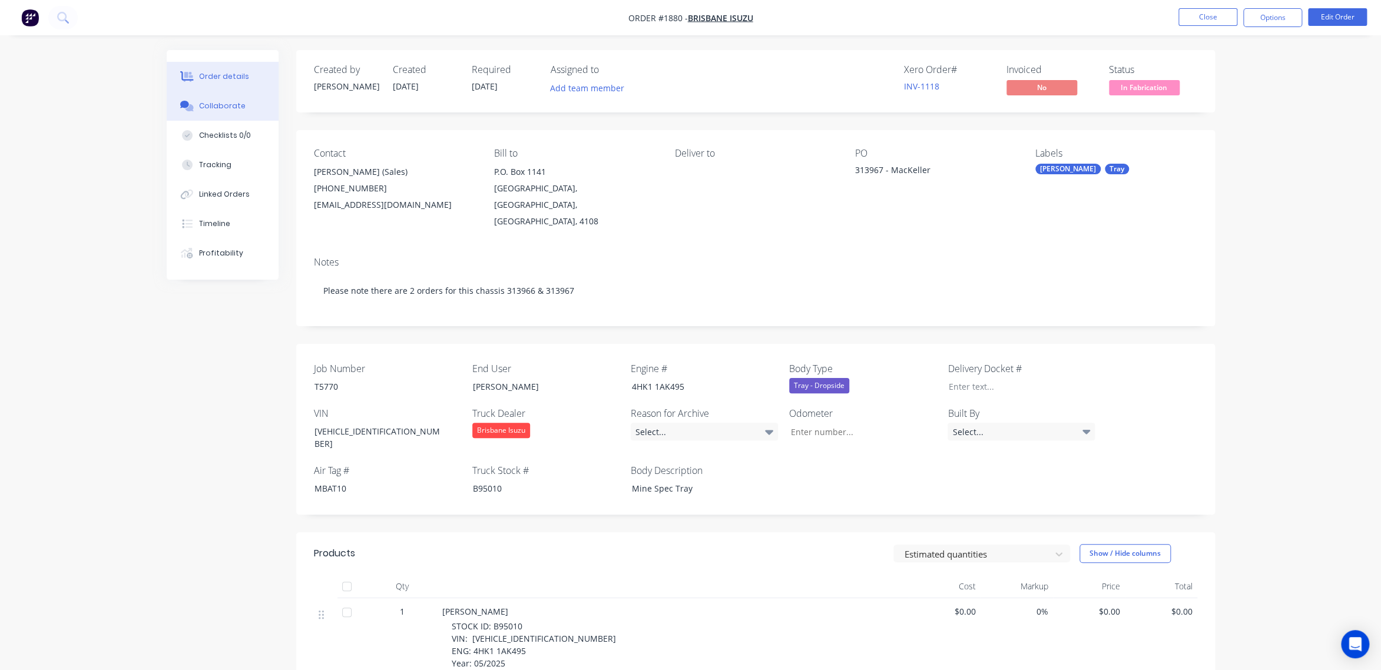
click at [215, 104] on div "Collaborate" at bounding box center [222, 106] width 47 height 11
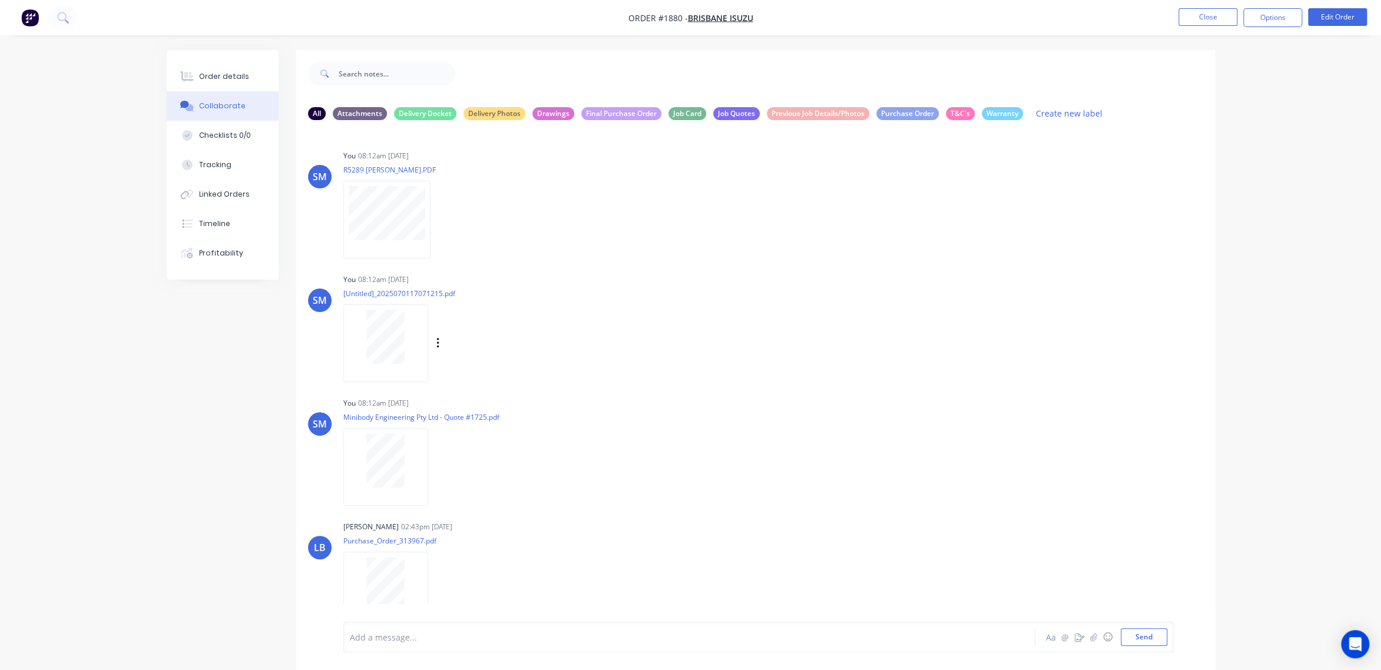
click at [975, 356] on div "SM You 08:12am [DATE] [Untitled]_2025070117071215.pdf Labels Download Delete" at bounding box center [755, 324] width 918 height 106
click at [926, 390] on div "SM You 08:12am [DATE] R5289 [PERSON_NAME].PDF Labels Download Delete SM You 08:…" at bounding box center [755, 376] width 918 height 492
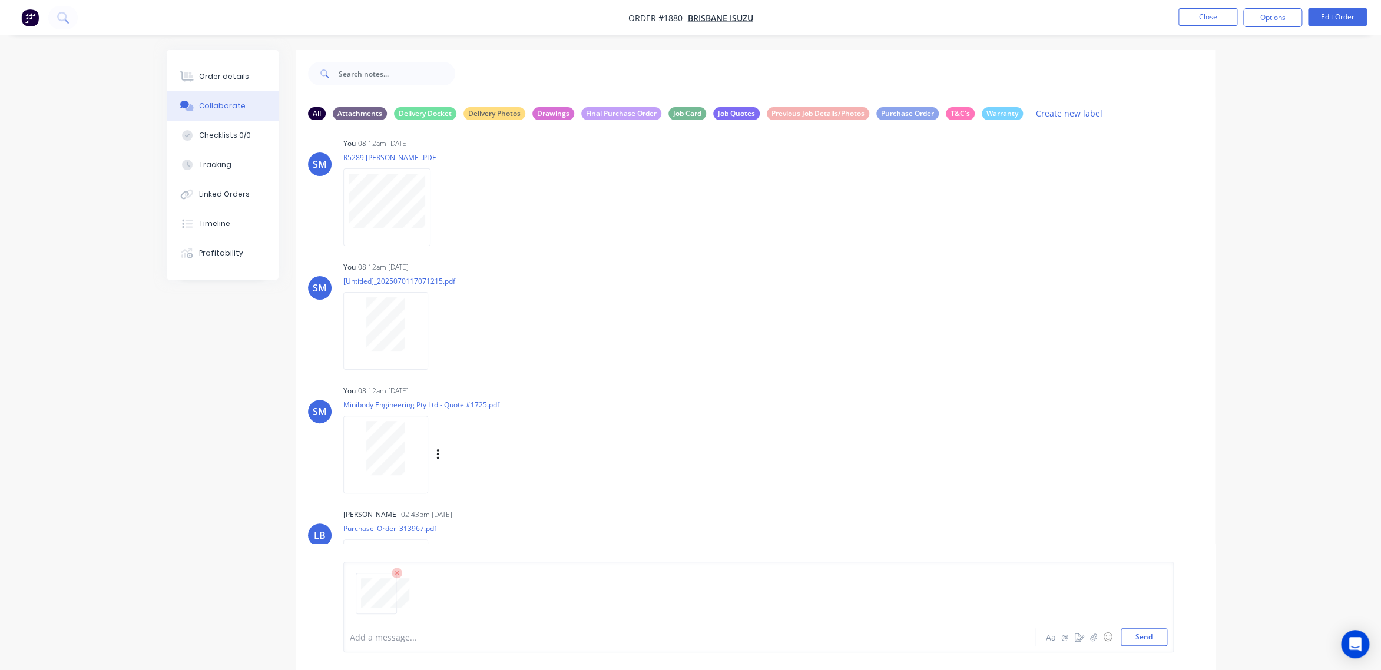
click at [721, 424] on div "SM You 08:12am [DATE] Minibody Engineering Pty Ltd - Quote #1725.pdf Labels Dow…" at bounding box center [755, 435] width 918 height 106
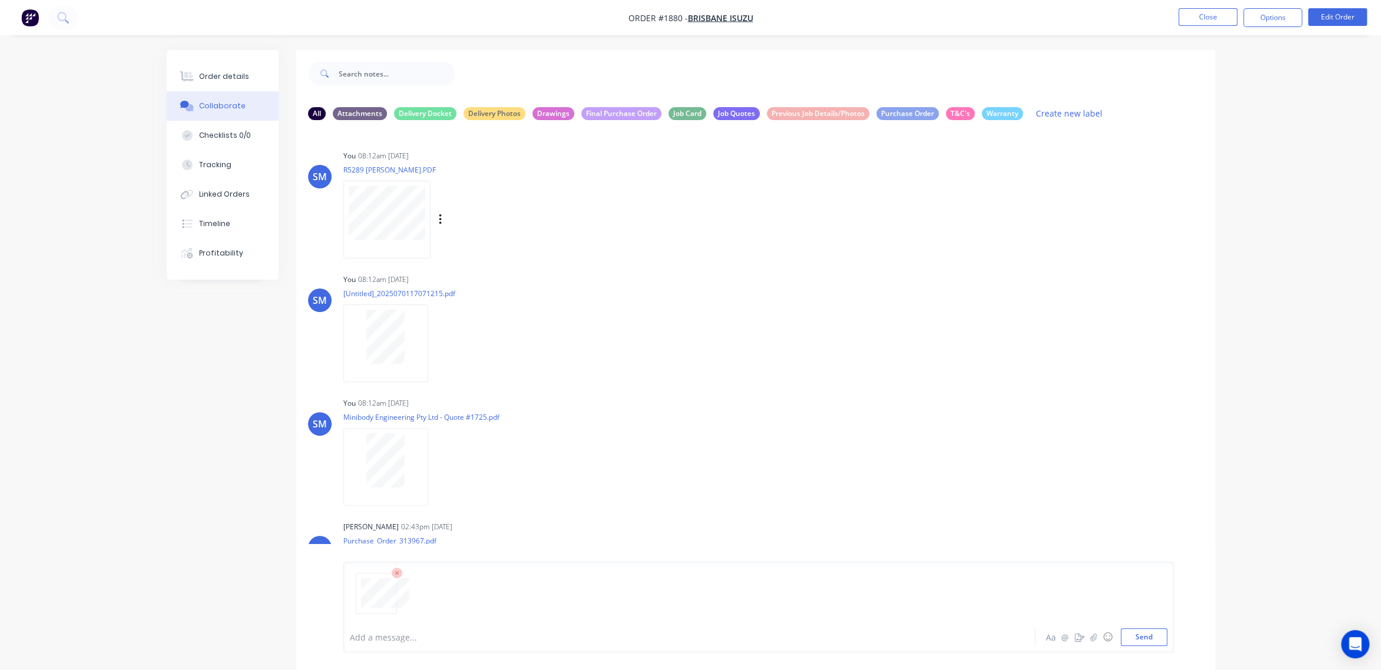
click at [635, 246] on div "You 08:12am [DATE] R5289 [PERSON_NAME].PDF Labels Download Delete" at bounding box center [527, 200] width 368 height 106
click at [1211, 12] on button "Close" at bounding box center [1207, 17] width 59 height 18
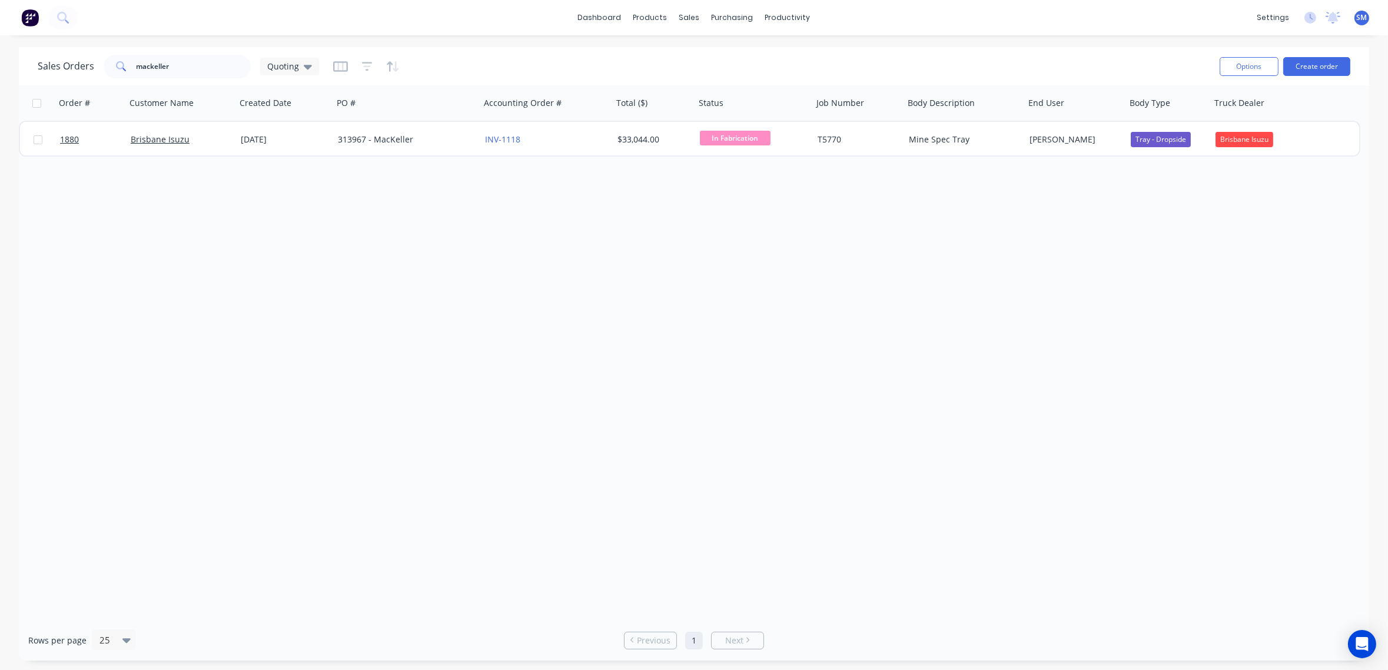
click at [971, 455] on div "Order # Customer Name Created Date PO # Accounting Order # Total ($) Status Job…" at bounding box center [694, 352] width 1351 height 535
click at [729, 472] on div "Order # Customer Name Created Date PO # Accounting Order # Total ($) Status Job…" at bounding box center [694, 352] width 1351 height 535
drag, startPoint x: 832, startPoint y: 418, endPoint x: 1146, endPoint y: 341, distance: 323.1
click at [832, 418] on div "Order # Customer Name Created Date PO # Accounting Order # Total ($) Status Job…" at bounding box center [694, 352] width 1351 height 535
click at [725, 52] on div "Sales Orders" at bounding box center [733, 56] width 48 height 11
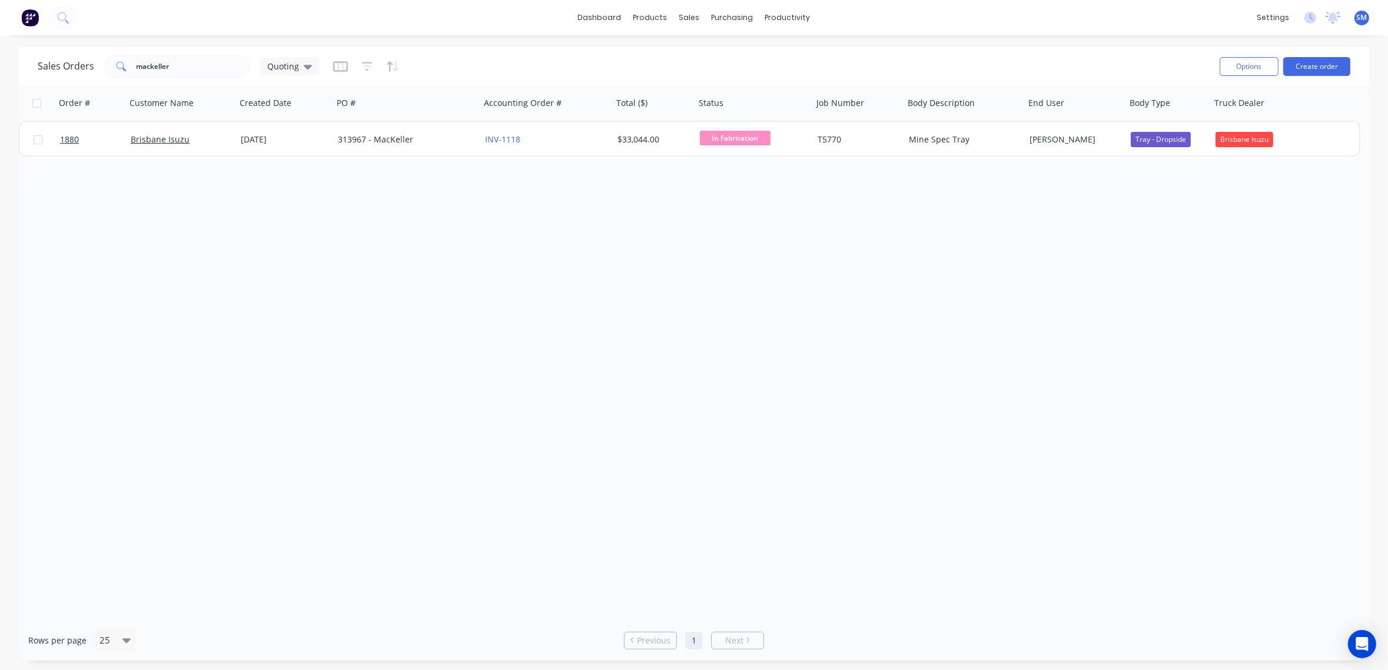
click at [1014, 533] on div "Order # Customer Name Created Date PO # Accounting Order # Total ($) Status Job…" at bounding box center [694, 352] width 1351 height 535
click at [724, 269] on div "Order # Customer Name Created Date PO # Accounting Order # Total ($) Status Job…" at bounding box center [694, 352] width 1351 height 535
click at [463, 21] on div "dashboard products sales purchasing productivity dashboard products Product Cat…" at bounding box center [694, 17] width 1388 height 35
click at [817, 502] on div "Order # Customer Name Created Date PO # Accounting Order # Total ($) Status Job…" at bounding box center [694, 352] width 1351 height 535
click at [512, 314] on div "Order # Customer Name Created Date PO # Accounting Order # Total ($) Status Job…" at bounding box center [694, 352] width 1351 height 535
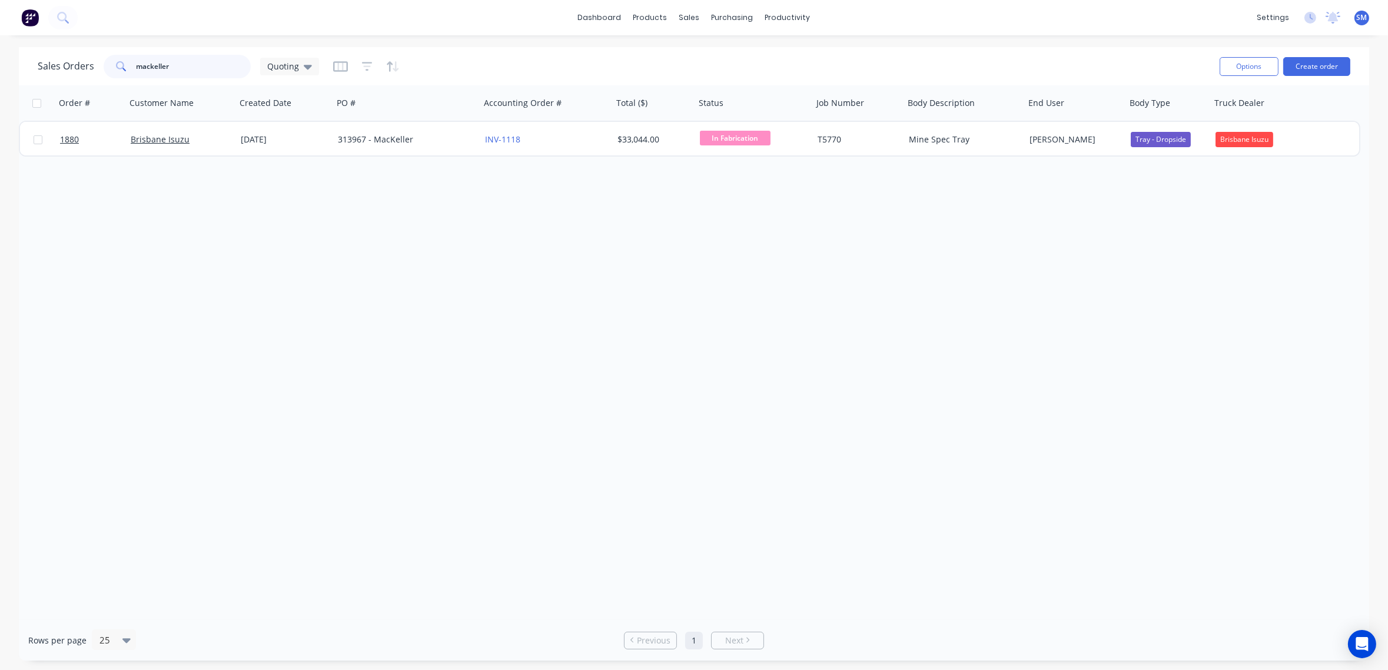
drag, startPoint x: 186, startPoint y: 64, endPoint x: 49, endPoint y: 65, distance: 136.6
click at [49, 65] on div "Sales Orders mackeller Quoting" at bounding box center [178, 67] width 281 height 24
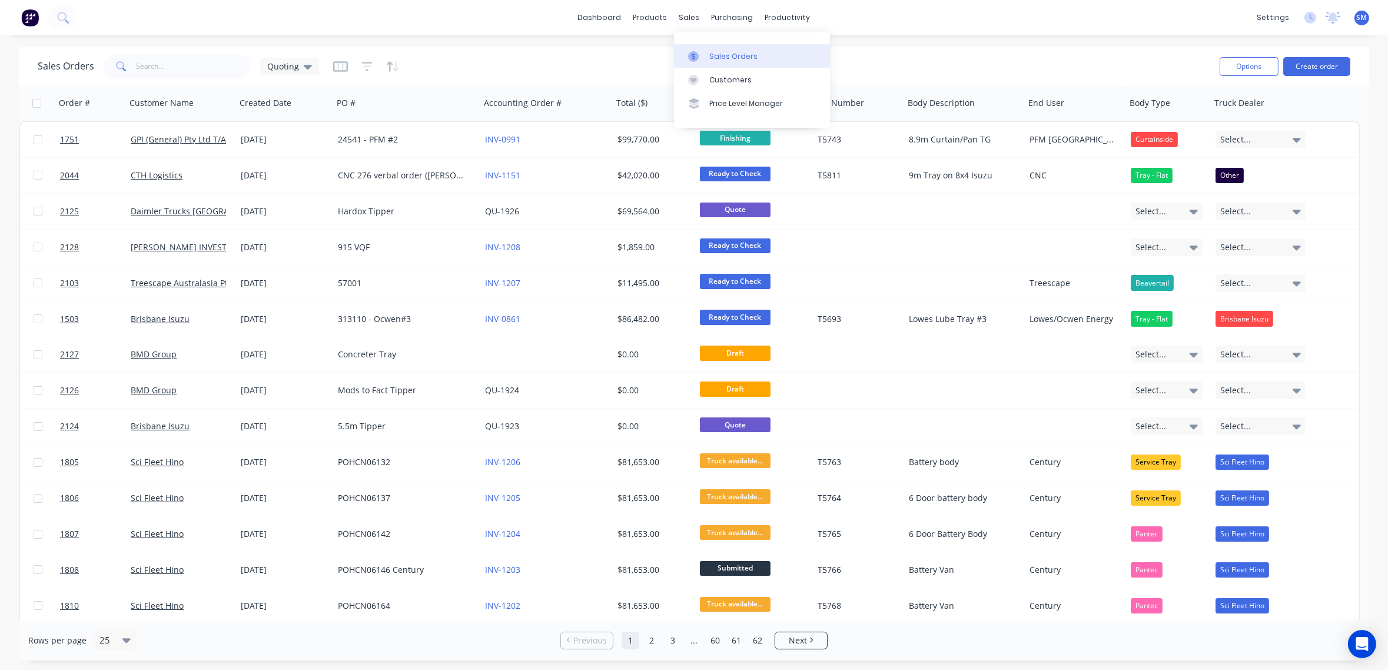
click at [731, 52] on div "Sales Orders" at bounding box center [733, 56] width 48 height 11
drag, startPoint x: 171, startPoint y: 63, endPoint x: 184, endPoint y: 63, distance: 12.4
click at [171, 64] on input "text" at bounding box center [194, 67] width 115 height 24
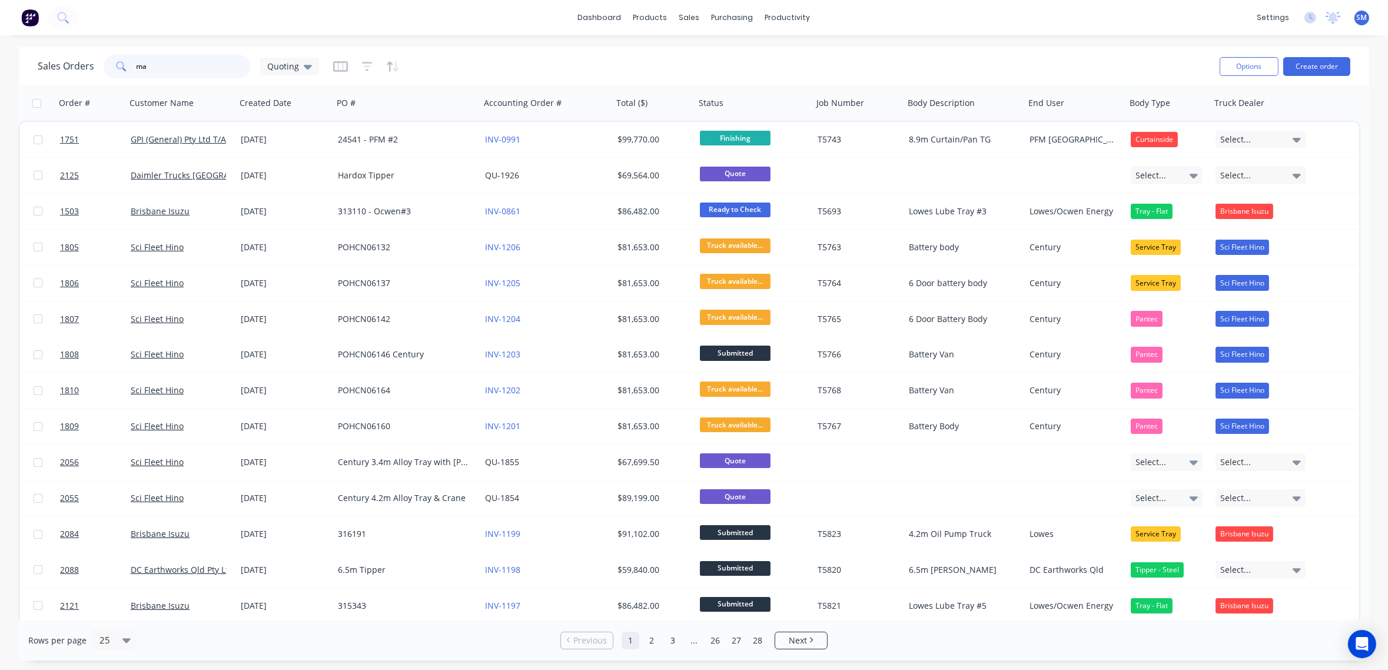
type input "m"
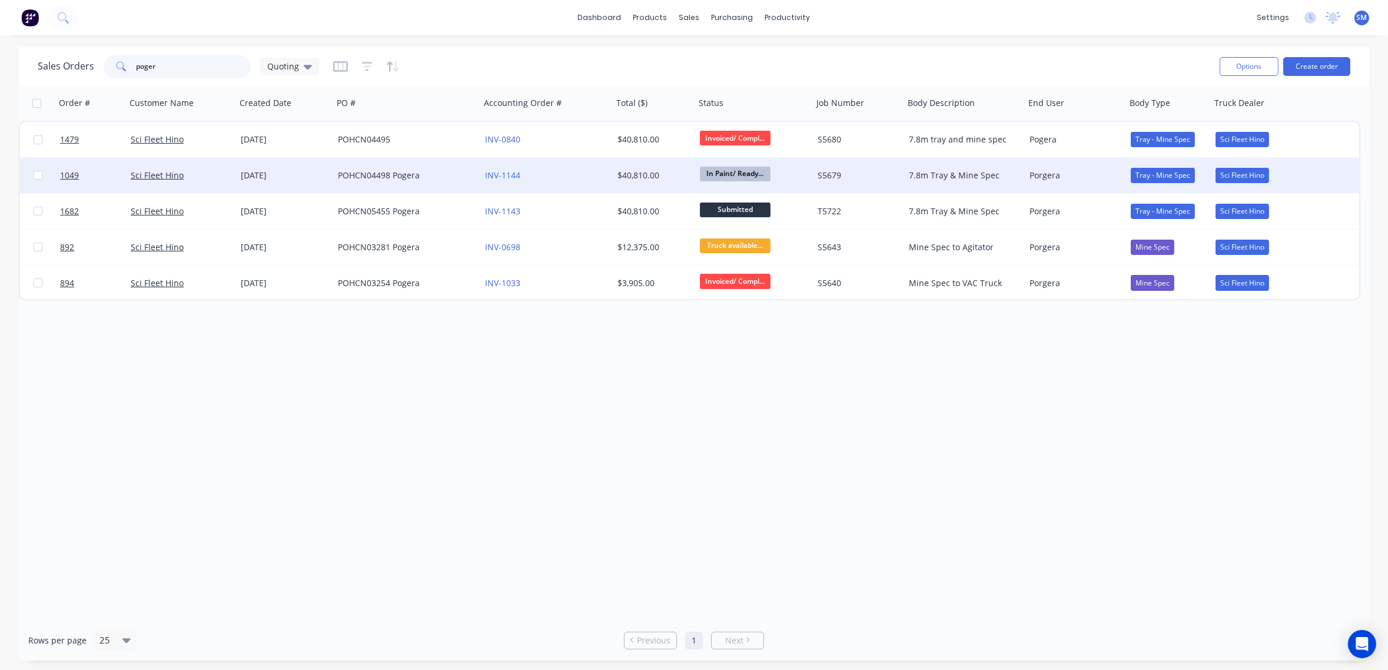
type input "poger"
click at [366, 173] on div "POHCN04498 Pogera" at bounding box center [403, 176] width 131 height 12
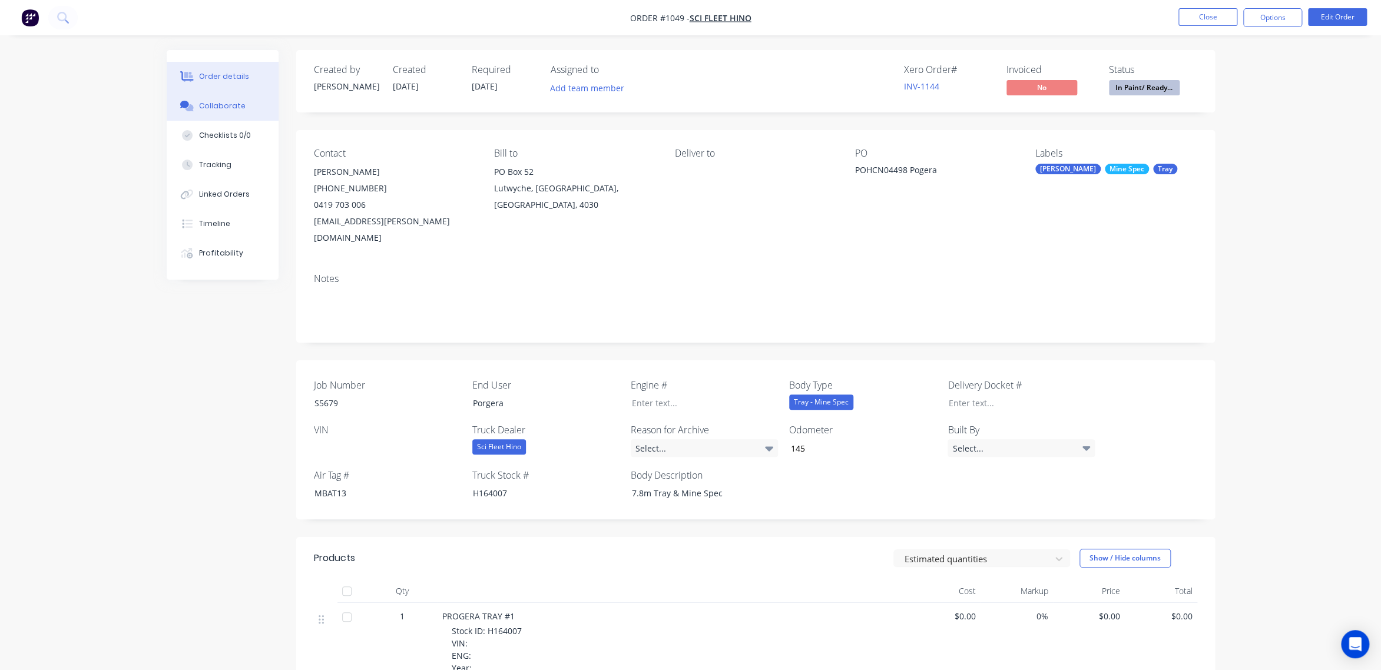
click at [215, 105] on div "Collaborate" at bounding box center [222, 106] width 47 height 11
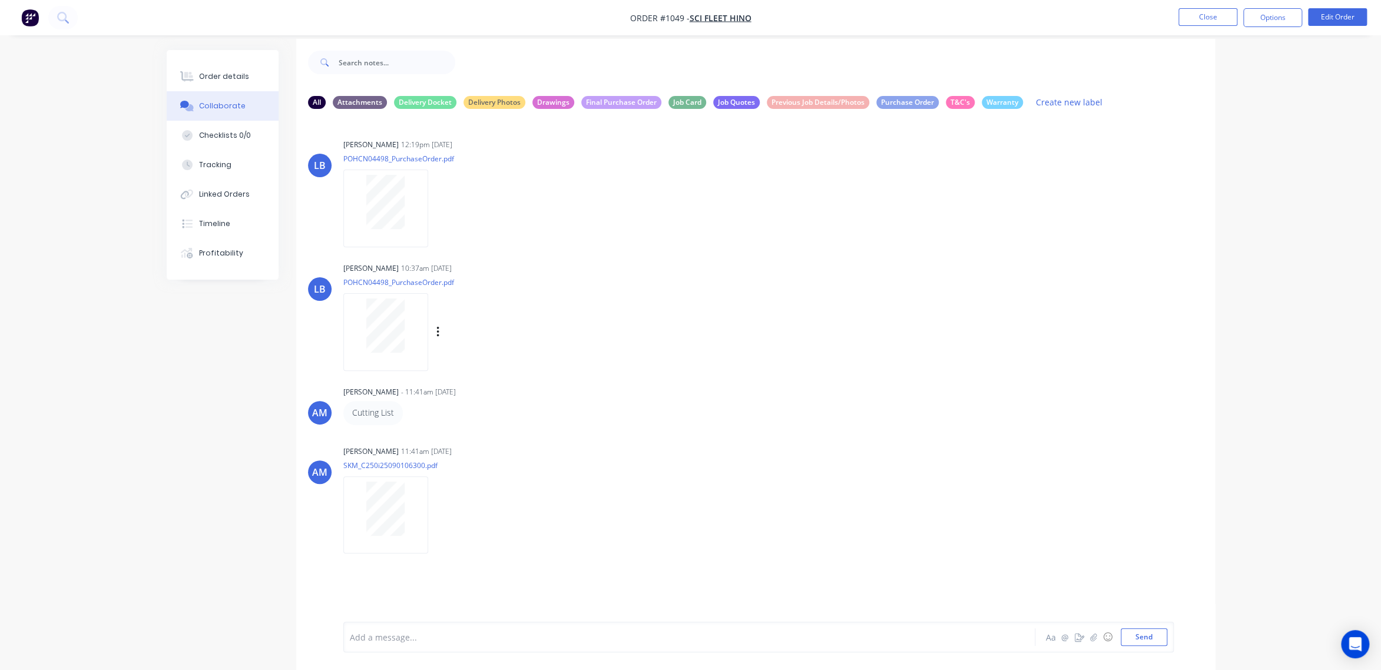
scroll to position [18, 0]
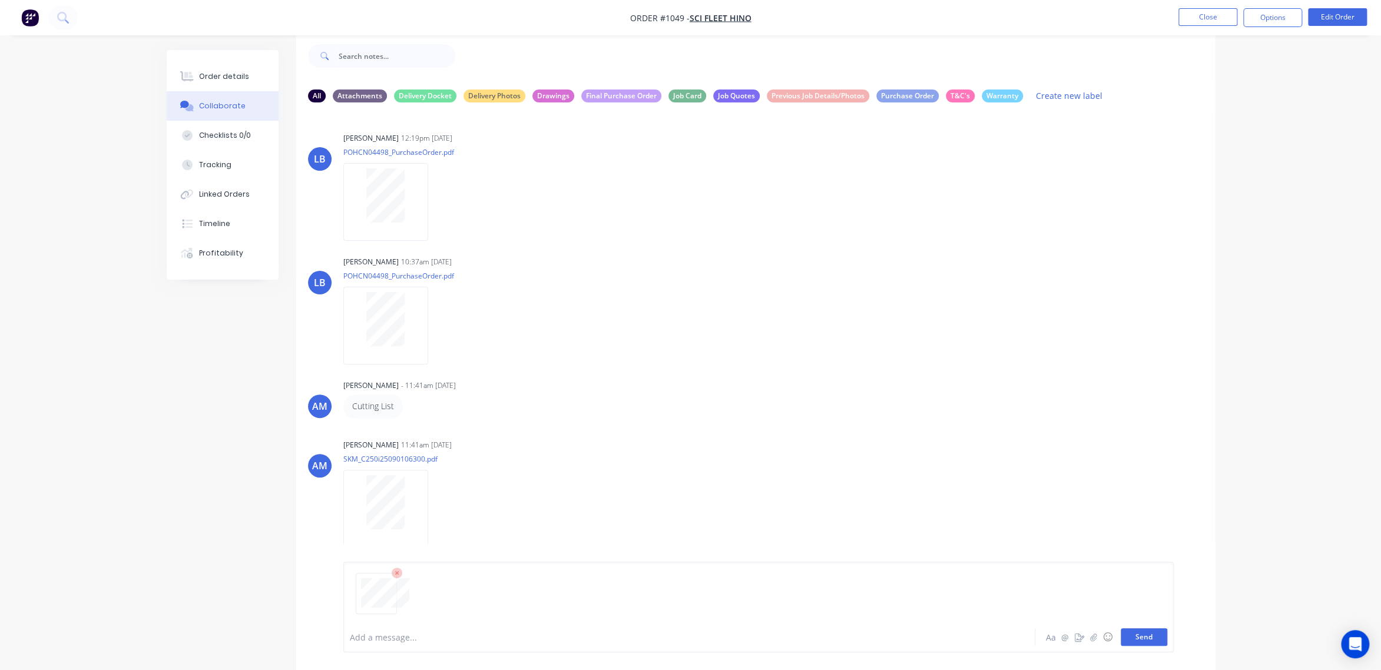
click at [1142, 642] on button "Send" at bounding box center [1143, 637] width 47 height 18
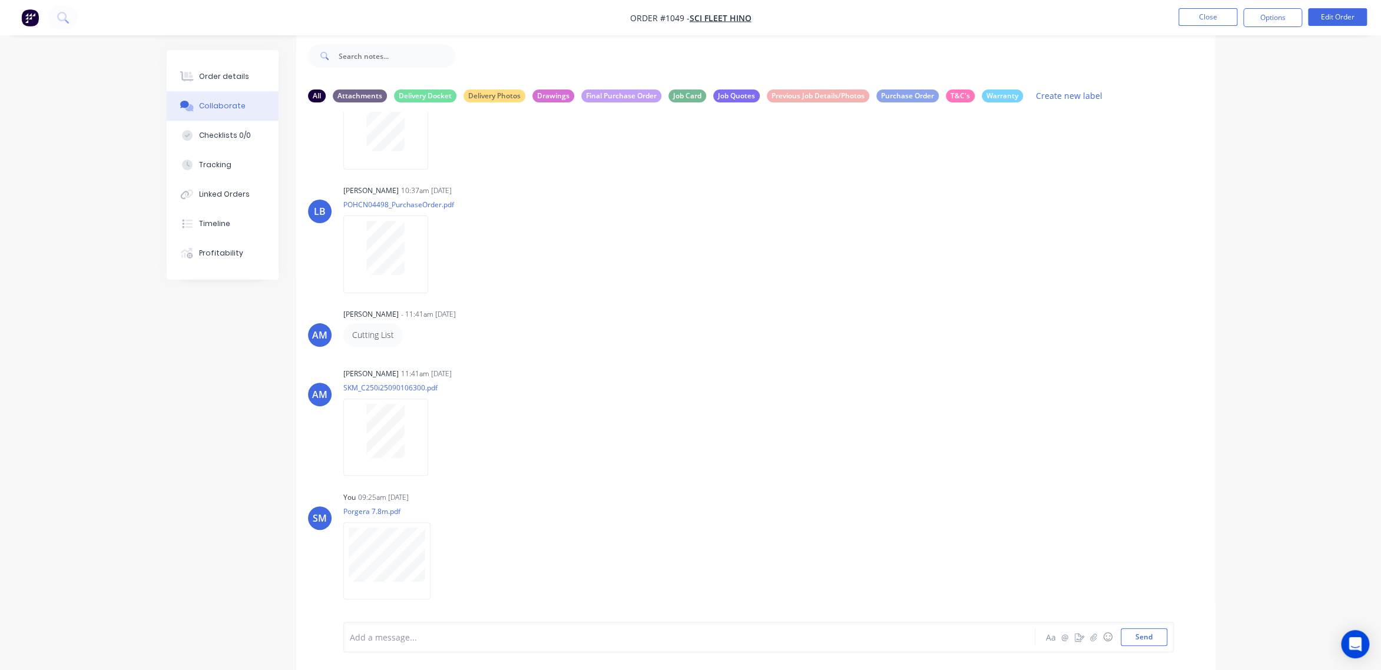
scroll to position [0, 0]
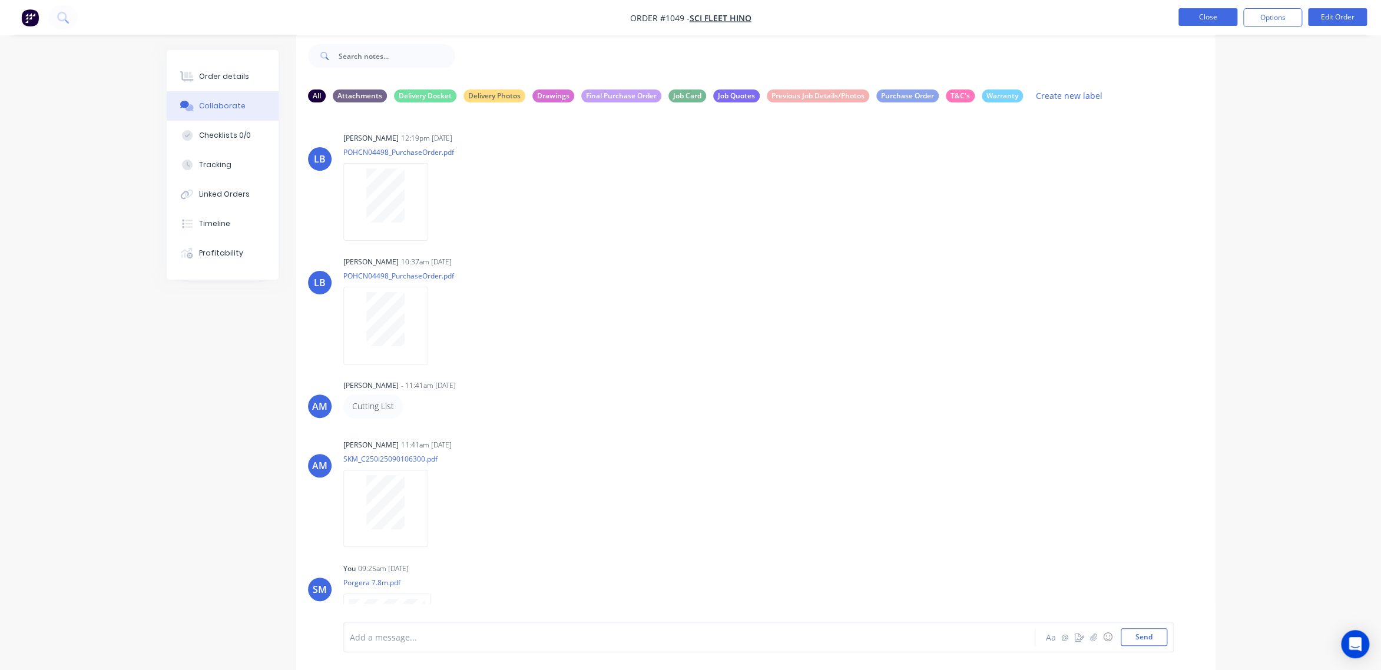
click at [1208, 15] on button "Close" at bounding box center [1207, 17] width 59 height 18
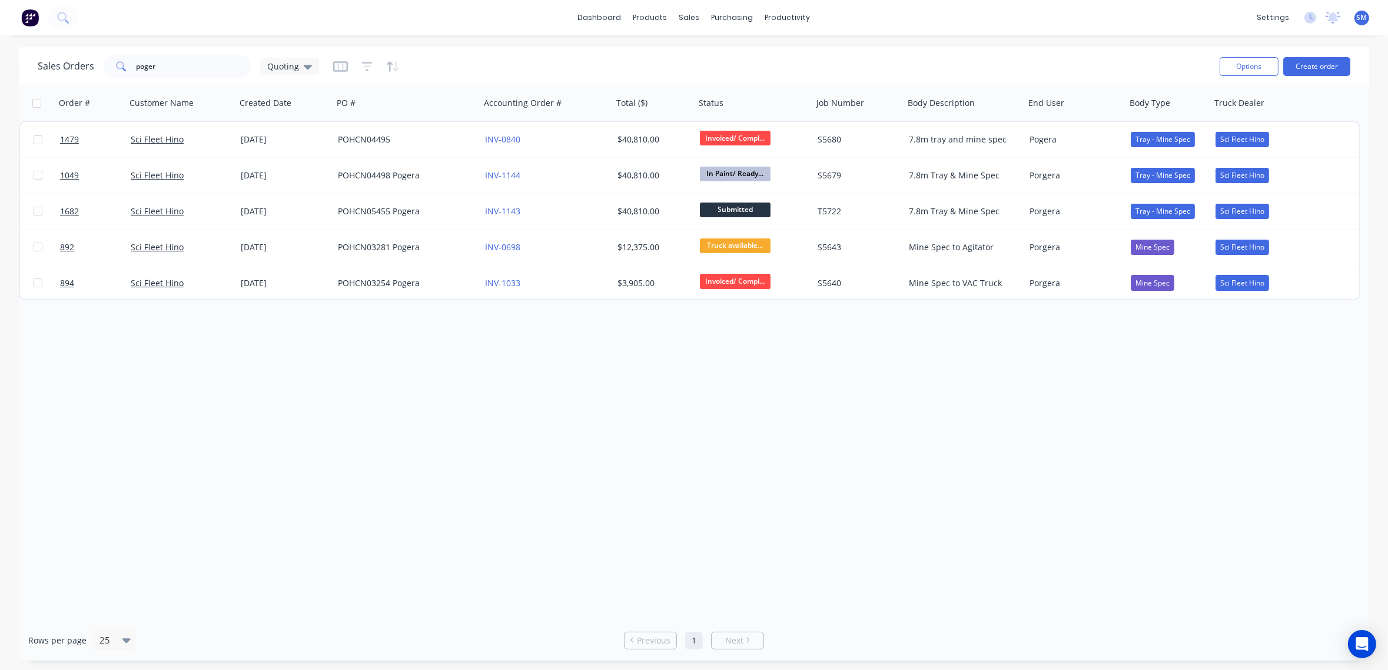
click at [787, 430] on div "Order # Customer Name Created Date PO # Accounting Order # Total ($) Status Job…" at bounding box center [694, 352] width 1351 height 535
drag, startPoint x: 170, startPoint y: 64, endPoint x: 65, endPoint y: 64, distance: 104.2
click at [65, 64] on div "Sales Orders poger Quoting" at bounding box center [178, 67] width 281 height 24
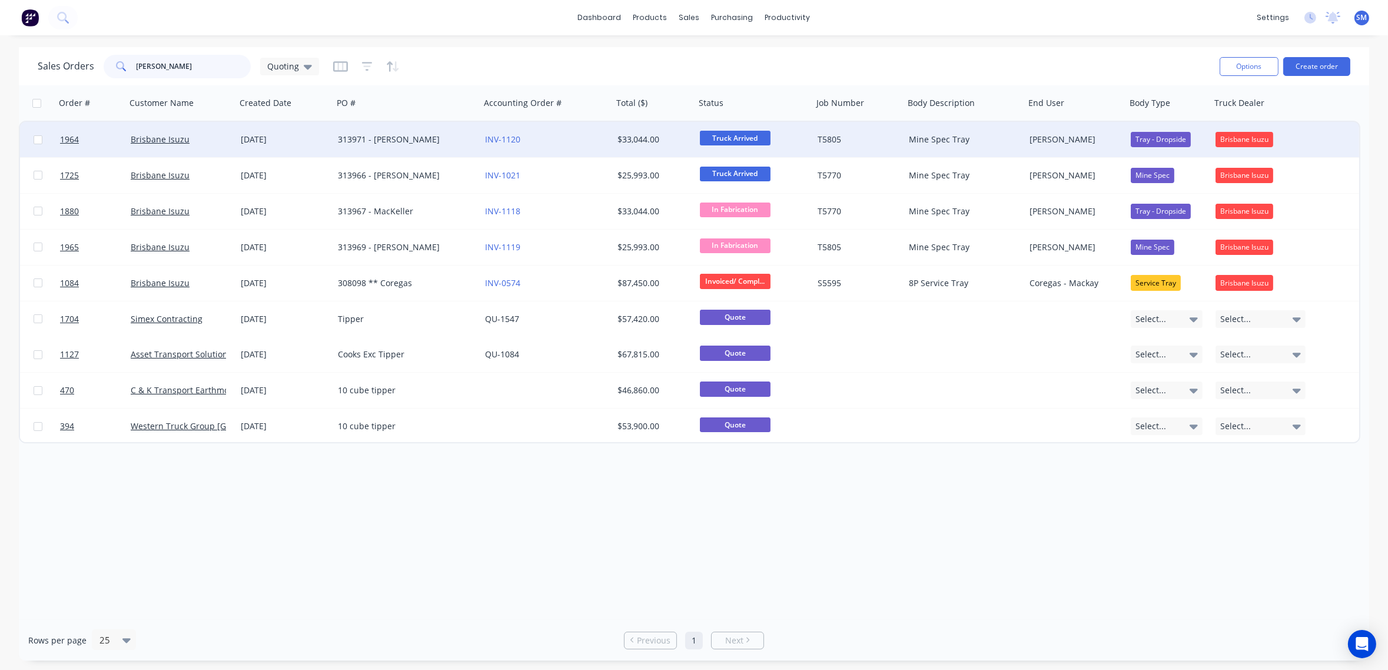
type input "[PERSON_NAME]"
click at [384, 138] on div "313971 - [PERSON_NAME]" at bounding box center [403, 140] width 131 height 12
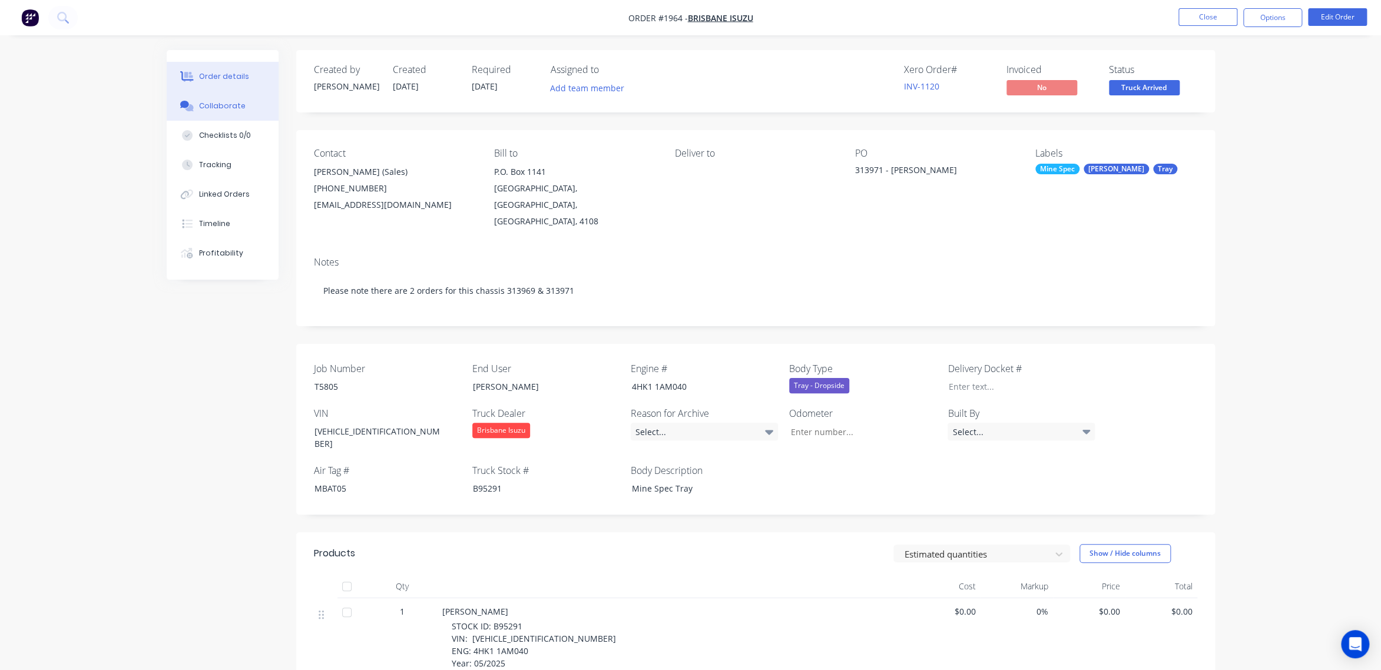
click at [223, 101] on div "Collaborate" at bounding box center [222, 106] width 47 height 11
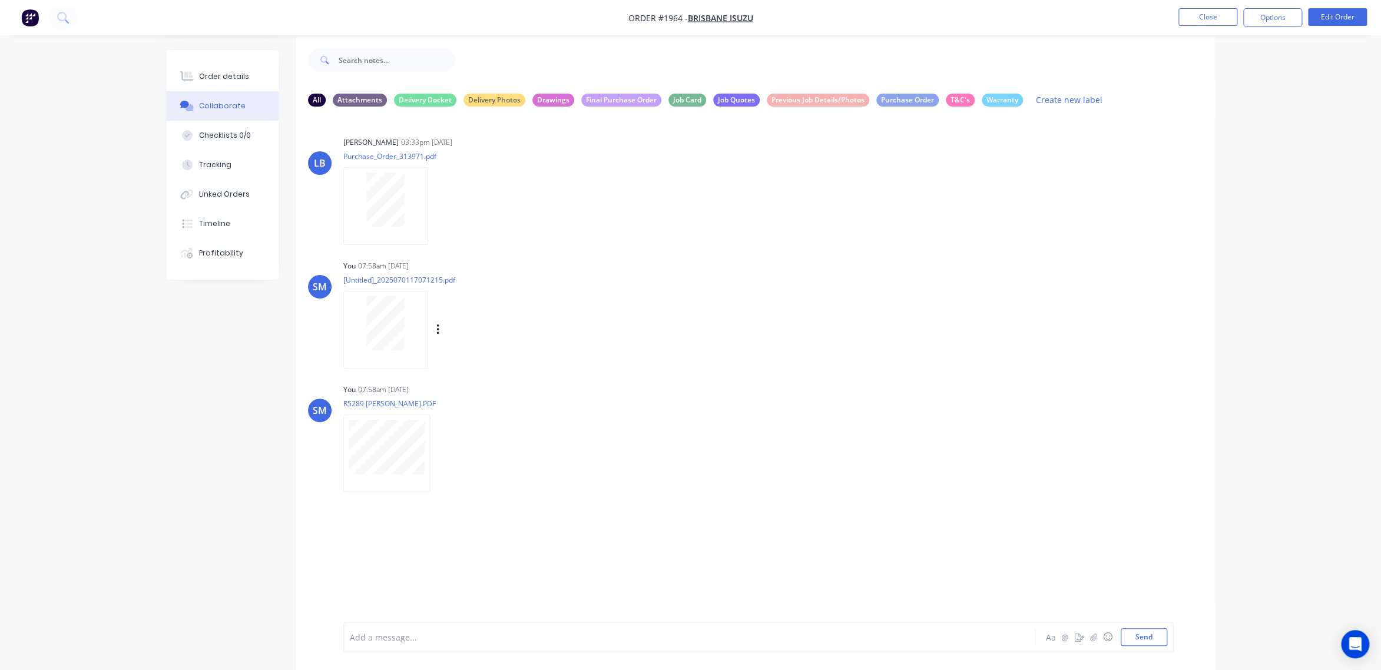
scroll to position [18, 0]
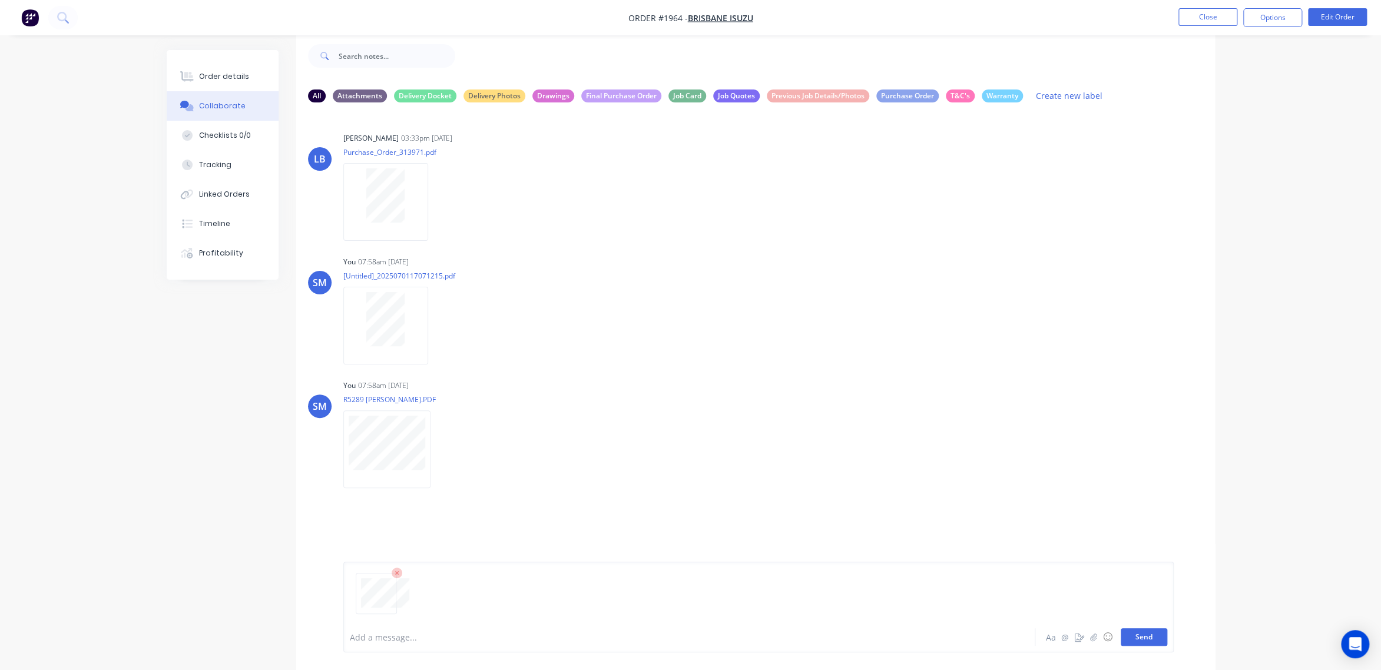
click at [1148, 636] on button "Send" at bounding box center [1143, 637] width 47 height 18
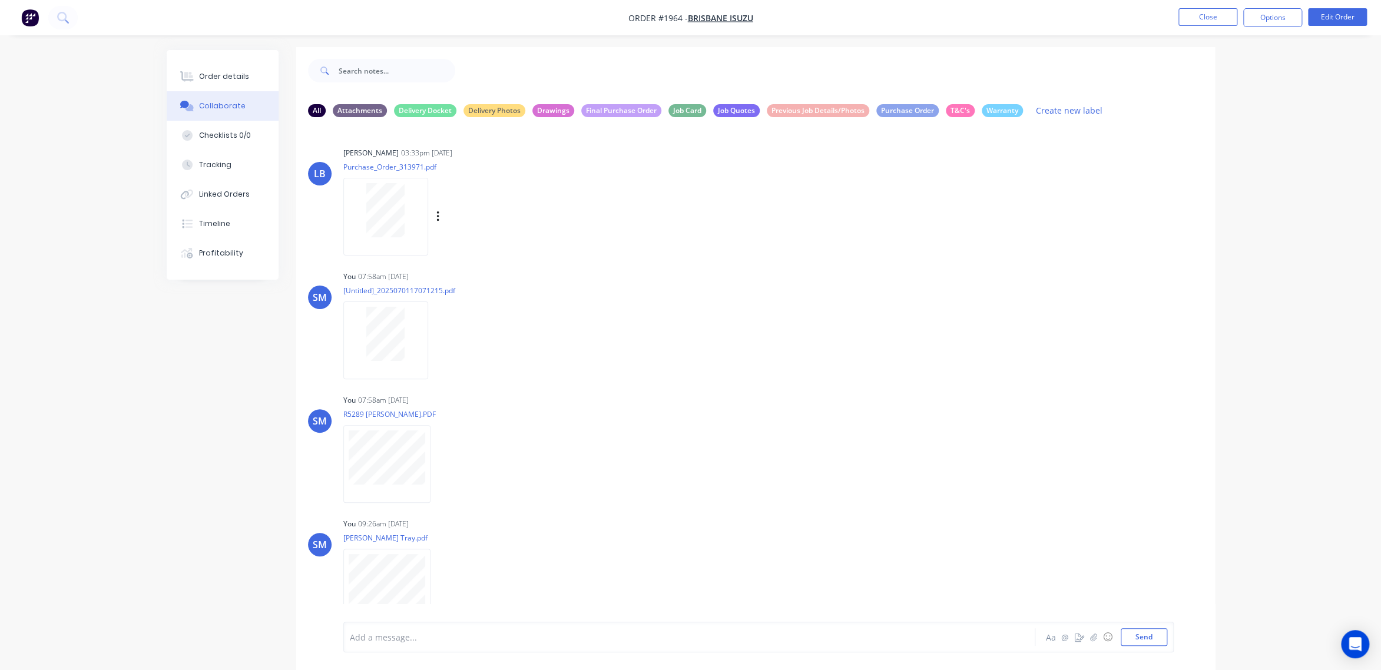
scroll to position [0, 0]
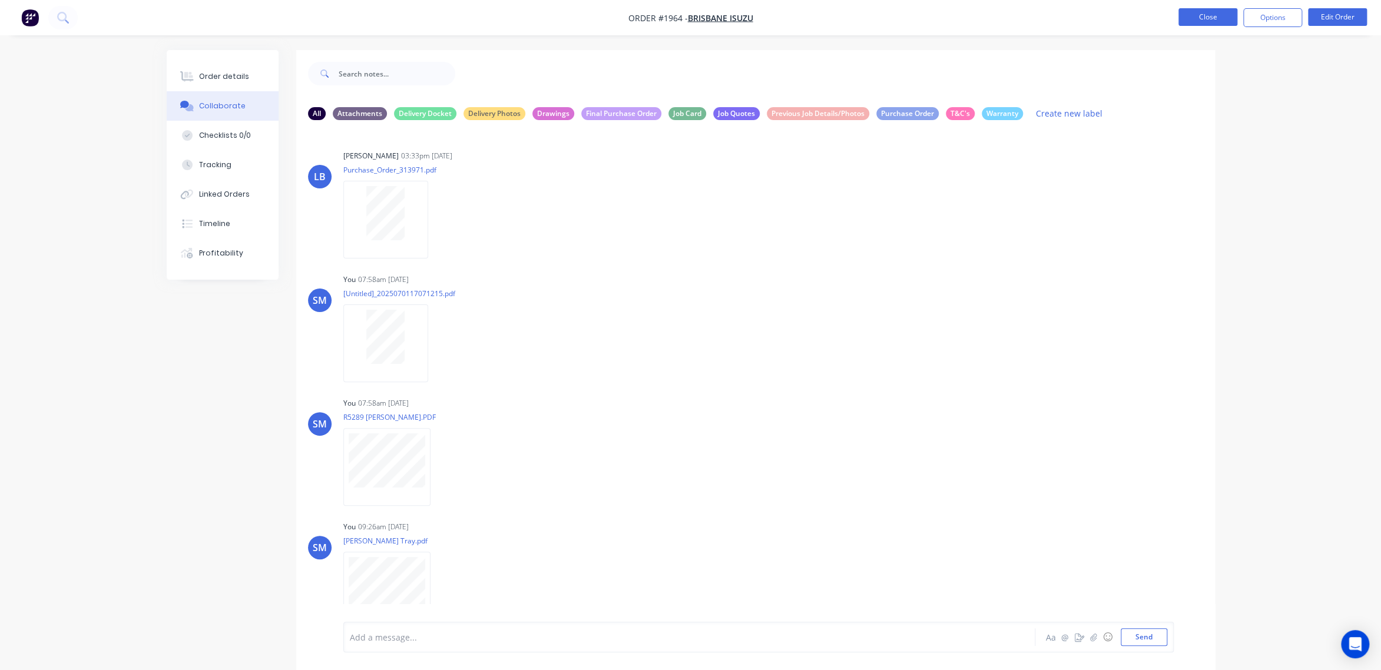
click at [1197, 16] on button "Close" at bounding box center [1207, 17] width 59 height 18
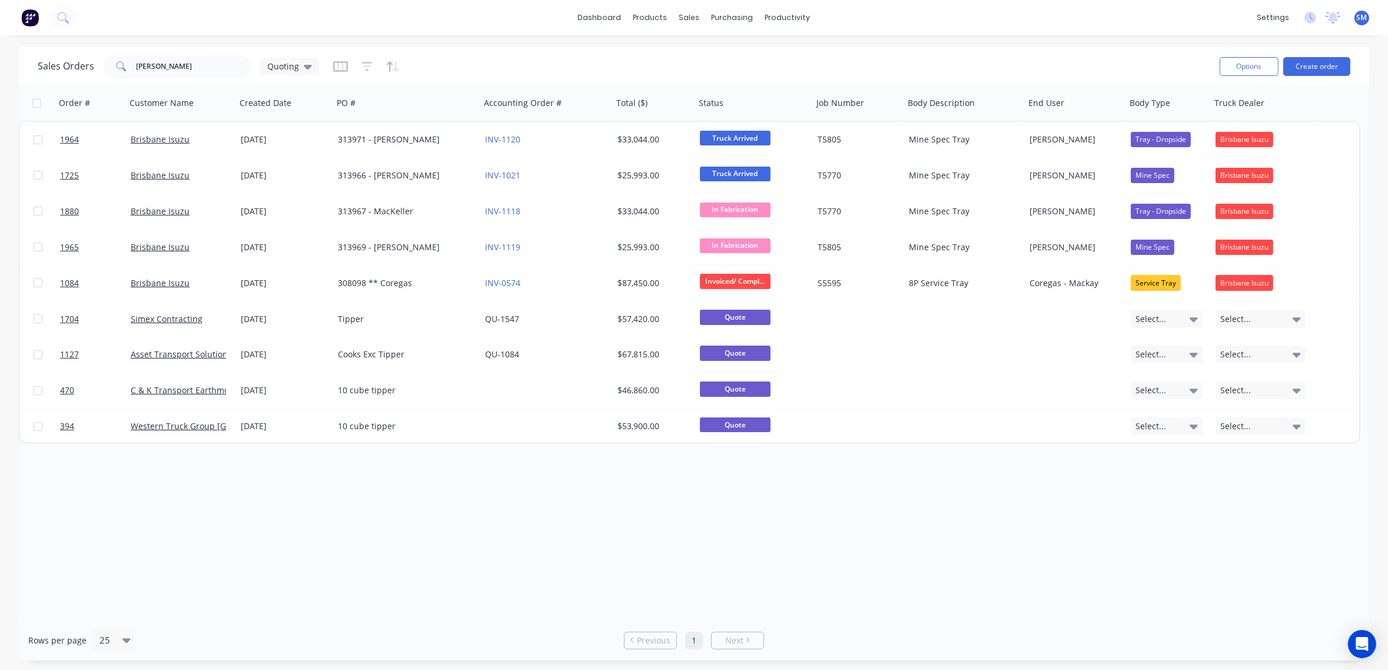
click at [971, 465] on div "Order # Customer Name Created Date PO # Accounting Order # Total ($) Status Job…" at bounding box center [694, 352] width 1351 height 535
click at [830, 511] on div "Order # Customer Name Created Date PO # Accounting Order # Total ($) Status Job…" at bounding box center [694, 352] width 1351 height 535
drag, startPoint x: 159, startPoint y: 65, endPoint x: 97, endPoint y: 65, distance: 62.4
click at [97, 65] on div "Sales Orders [PERSON_NAME] Quoting" at bounding box center [178, 67] width 281 height 24
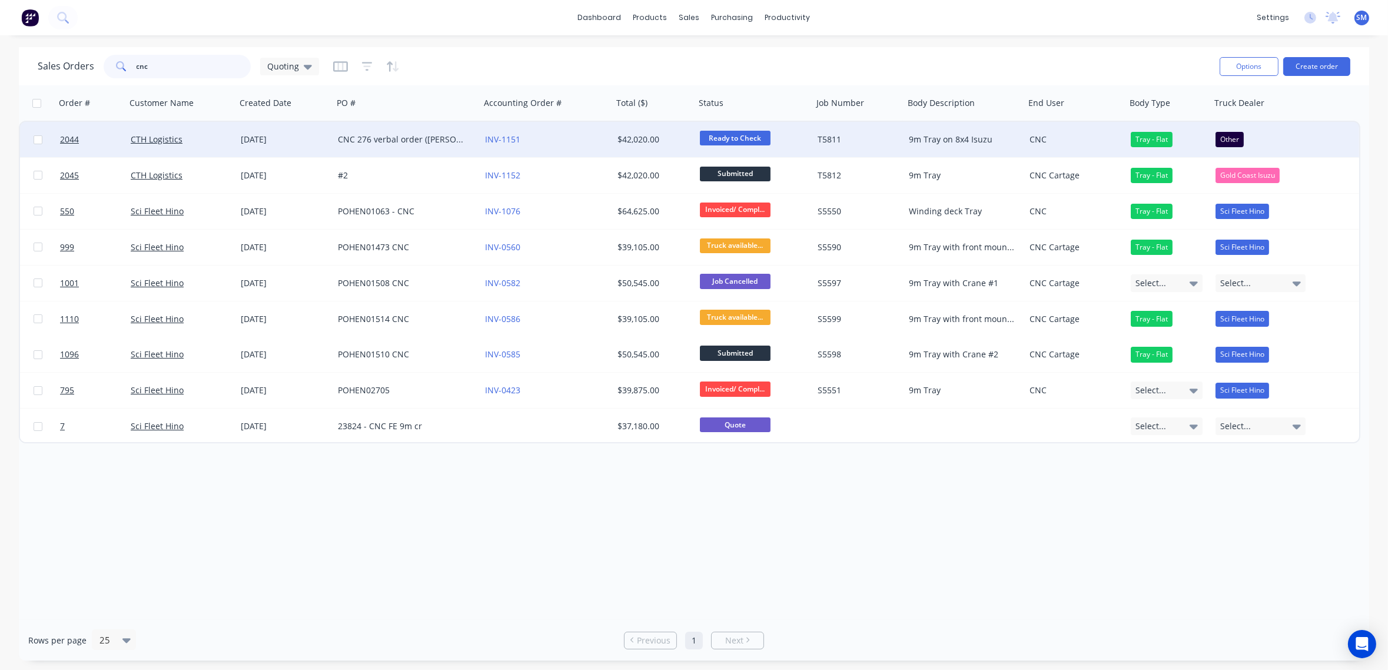
type input "cnc"
click at [379, 138] on div "CNC 276 verbal order ([PERSON_NAME])" at bounding box center [403, 140] width 131 height 12
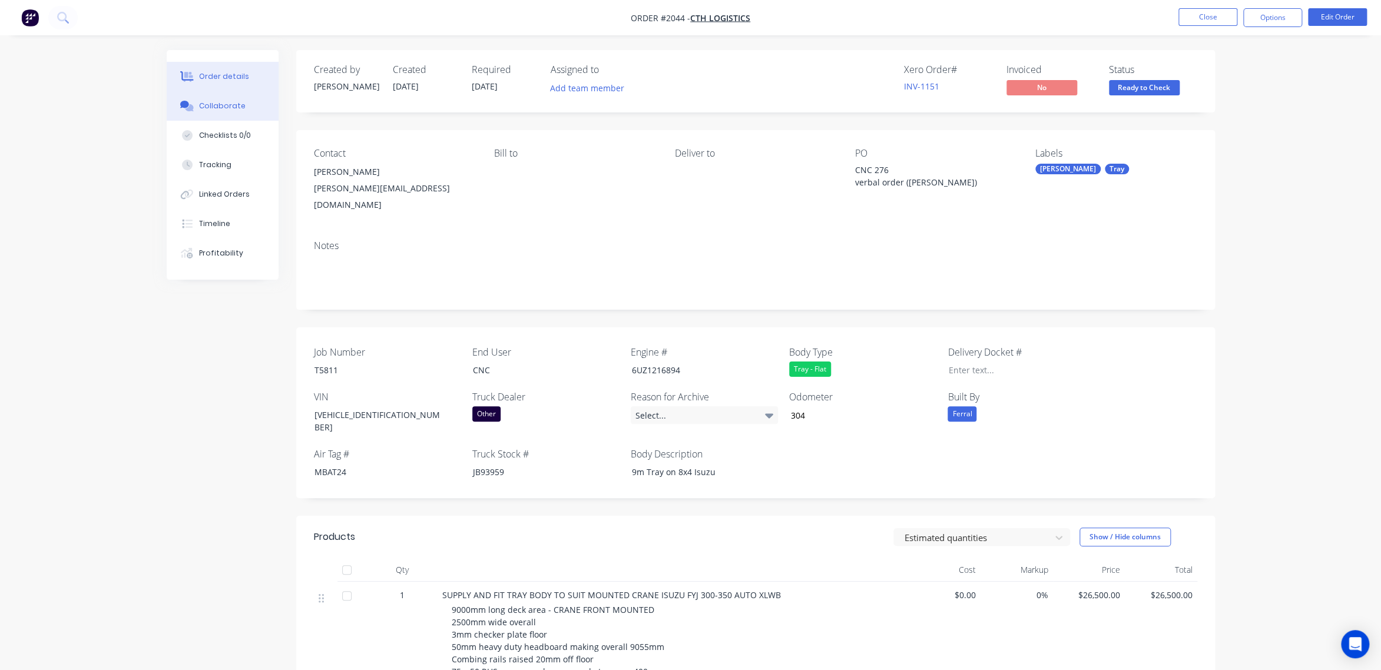
click at [212, 104] on div "Collaborate" at bounding box center [222, 106] width 47 height 11
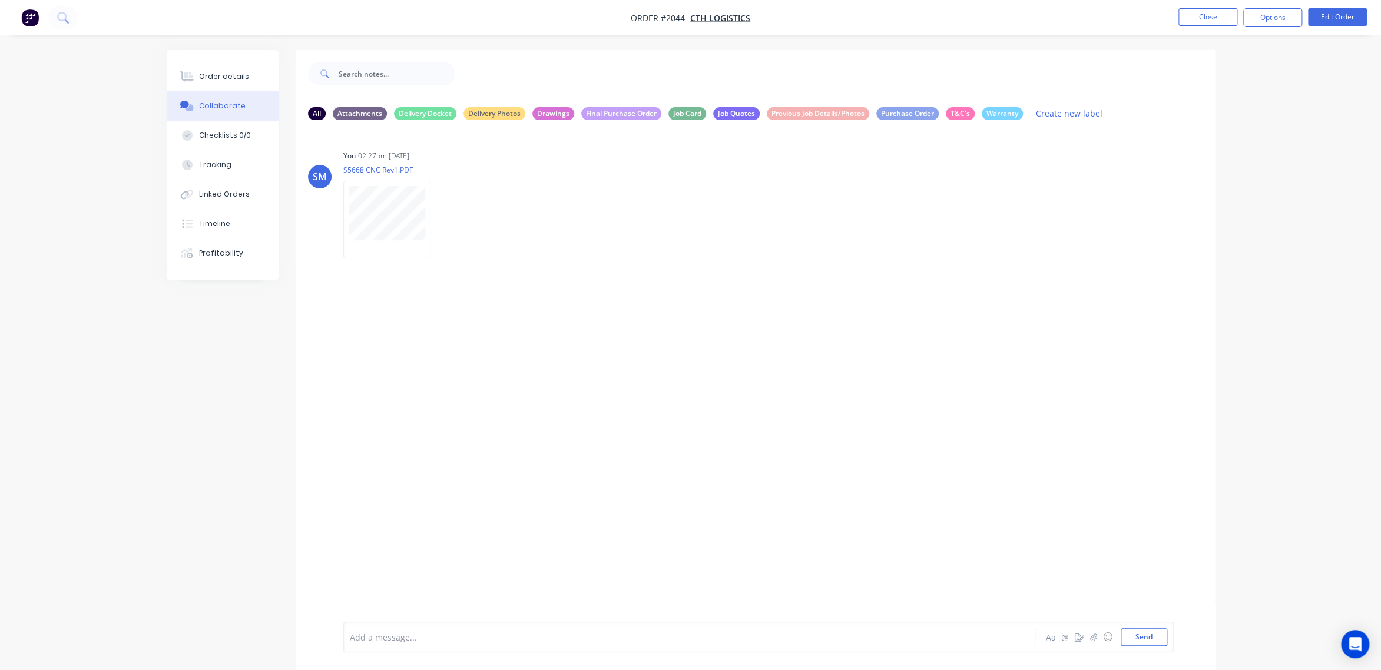
click at [703, 288] on div "SM You 02:27pm [DATE] S5668 CNC Rev1.PDF Labels Download Delete" at bounding box center [755, 376] width 918 height 492
click at [1200, 15] on button "Close" at bounding box center [1207, 17] width 59 height 18
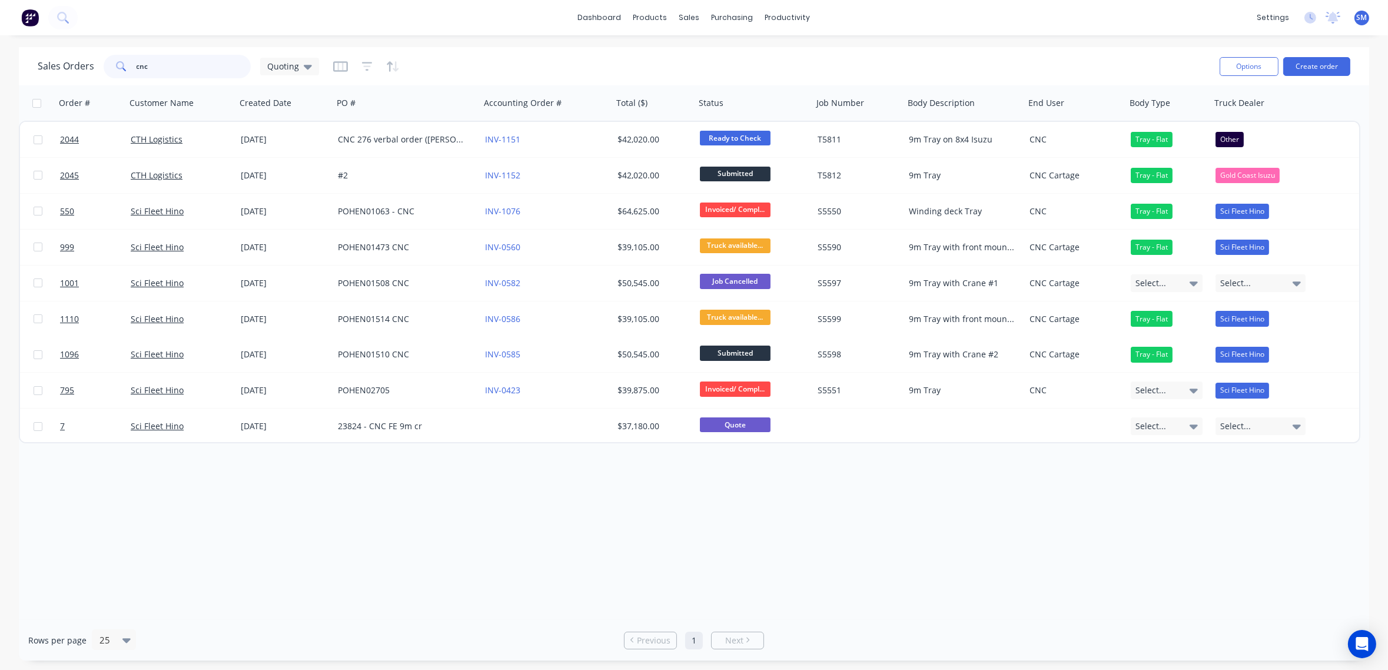
drag, startPoint x: 134, startPoint y: 64, endPoint x: 74, endPoint y: 59, distance: 60.3
click at [72, 60] on div "Sales Orders cnc Quoting" at bounding box center [178, 67] width 281 height 24
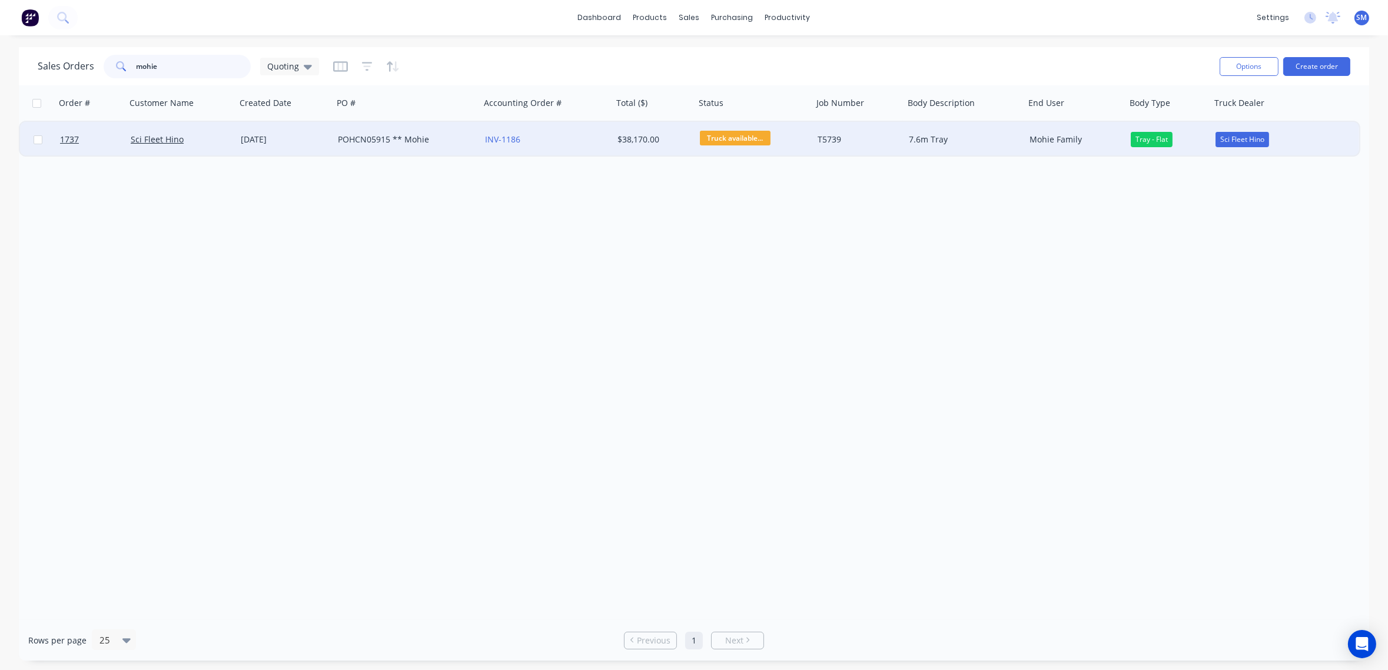
type input "mohie"
click at [376, 137] on div "POHCN05915 ** Mohie" at bounding box center [403, 140] width 131 height 12
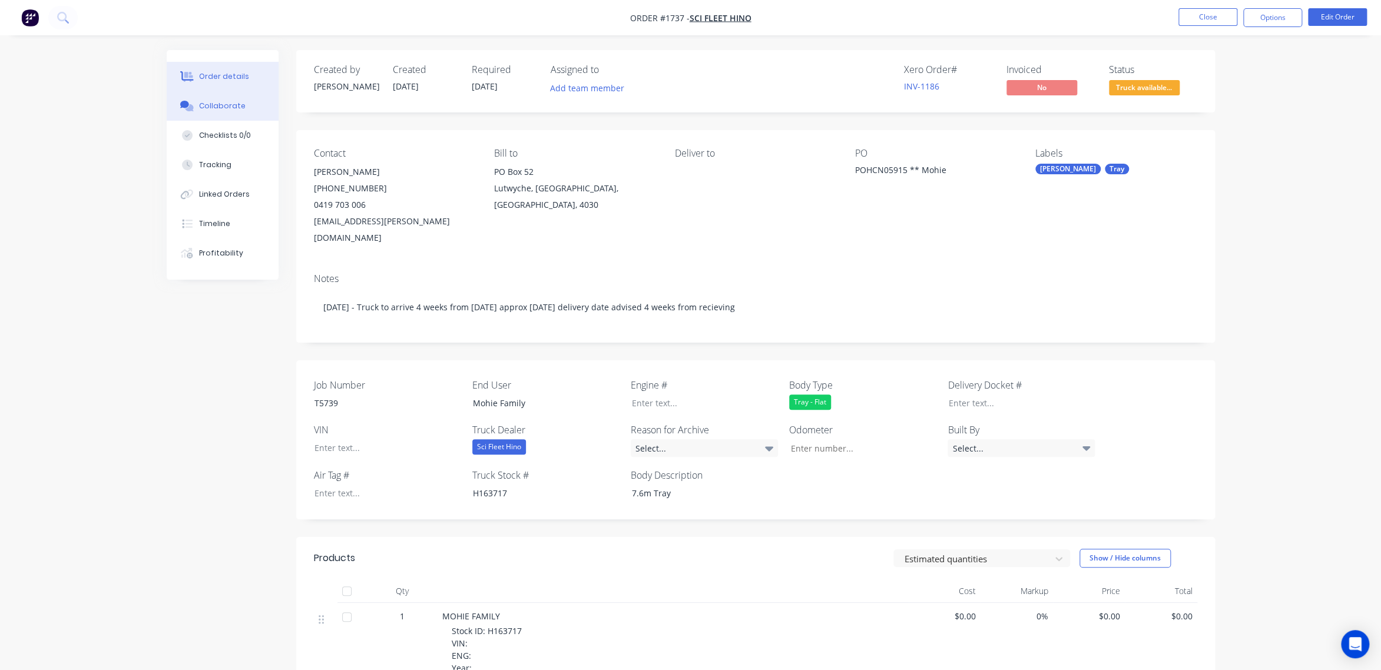
click at [218, 104] on div "Collaborate" at bounding box center [222, 106] width 47 height 11
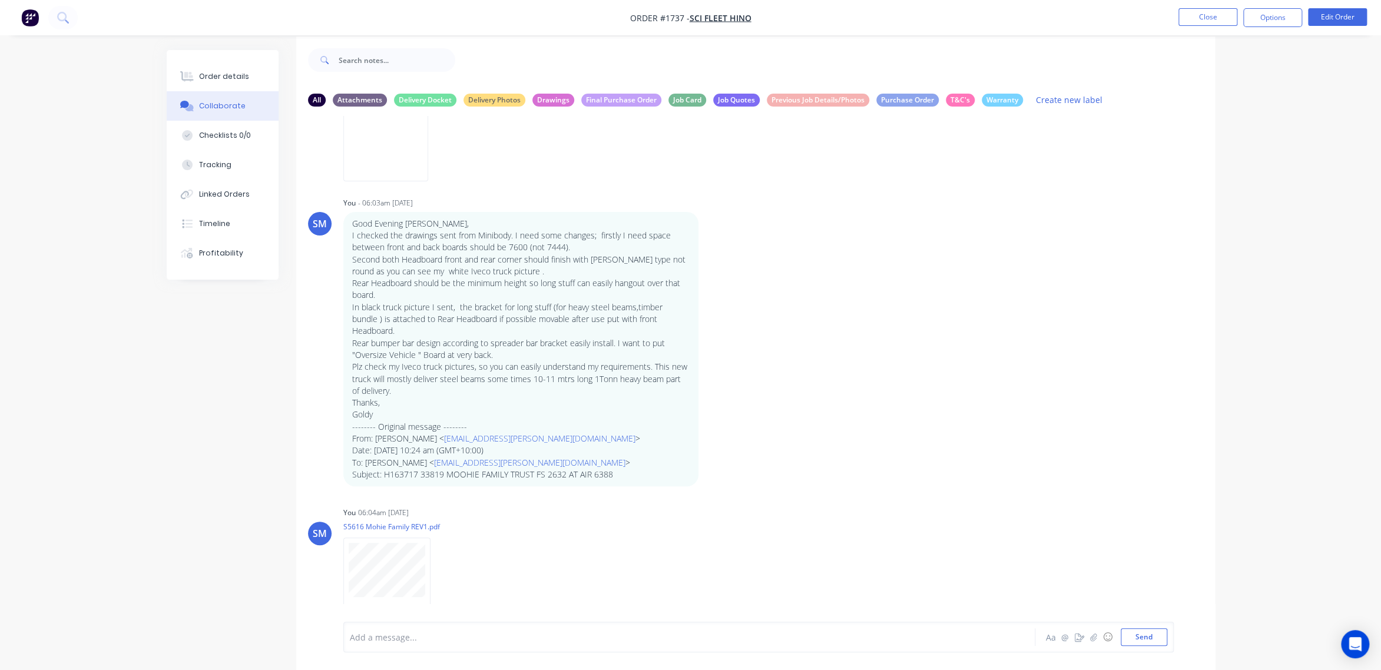
scroll to position [18, 0]
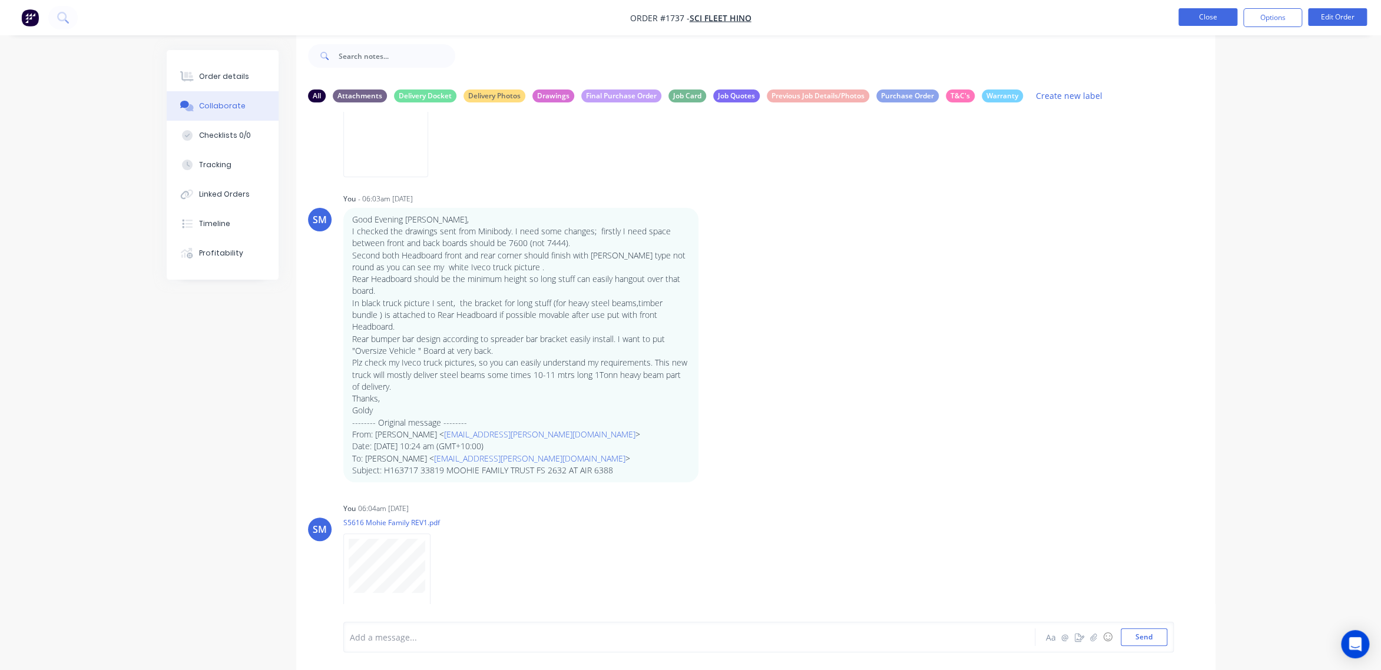
click at [1208, 14] on button "Close" at bounding box center [1207, 17] width 59 height 18
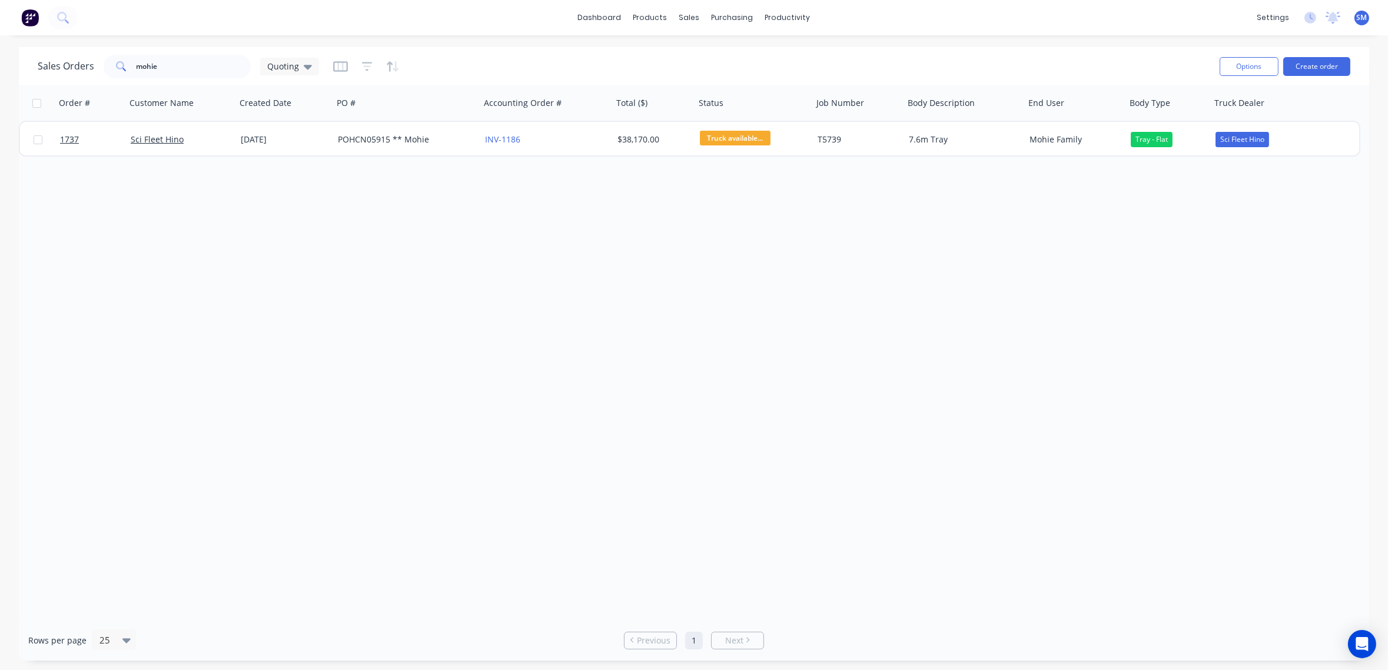
click at [563, 444] on div "Order # Customer Name Created Date PO # Accounting Order # Total ($) Status Job…" at bounding box center [694, 352] width 1351 height 535
drag, startPoint x: 165, startPoint y: 68, endPoint x: 91, endPoint y: 65, distance: 73.7
click at [91, 65] on div "Sales Orders mohie Quoting" at bounding box center [178, 67] width 281 height 24
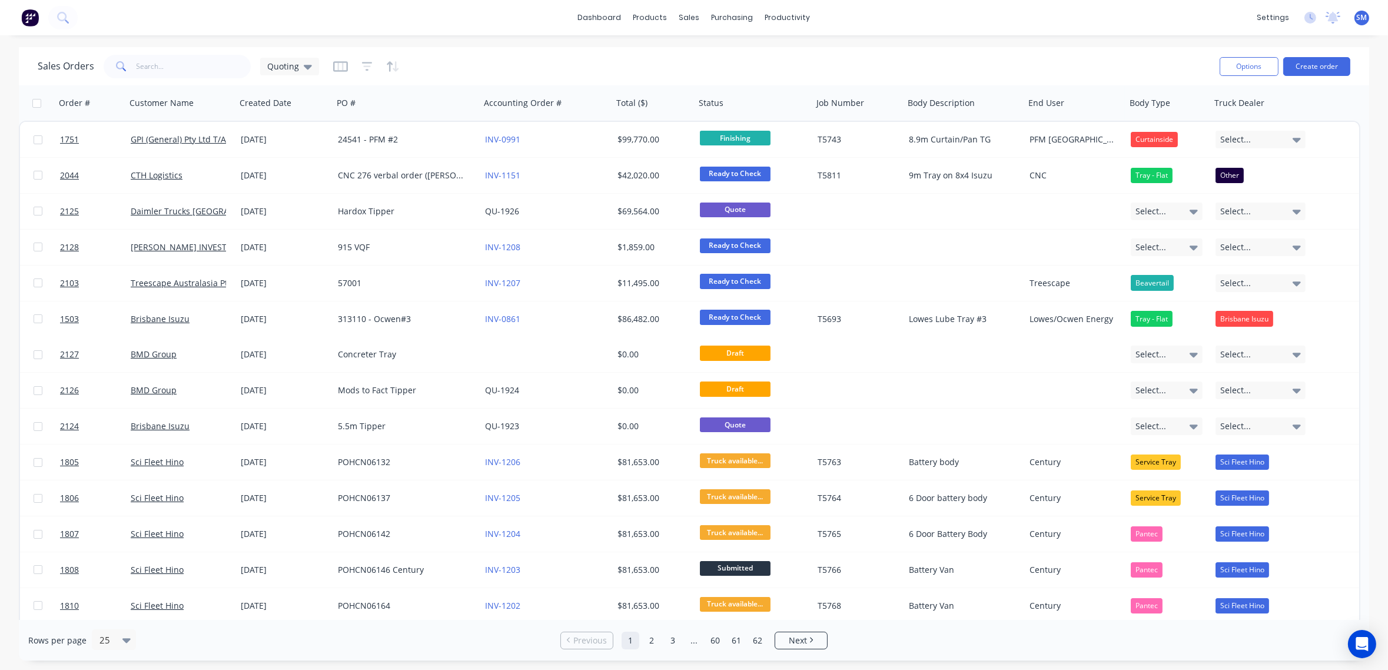
click at [543, 69] on div "Sales Orders Quoting" at bounding box center [624, 66] width 1173 height 29
click at [648, 61] on div "Sales Orders Quoting" at bounding box center [624, 66] width 1173 height 29
click at [576, 67] on div "Sales Orders Quoting" at bounding box center [624, 66] width 1173 height 29
click at [817, 53] on div "Workflow" at bounding box center [808, 56] width 35 height 11
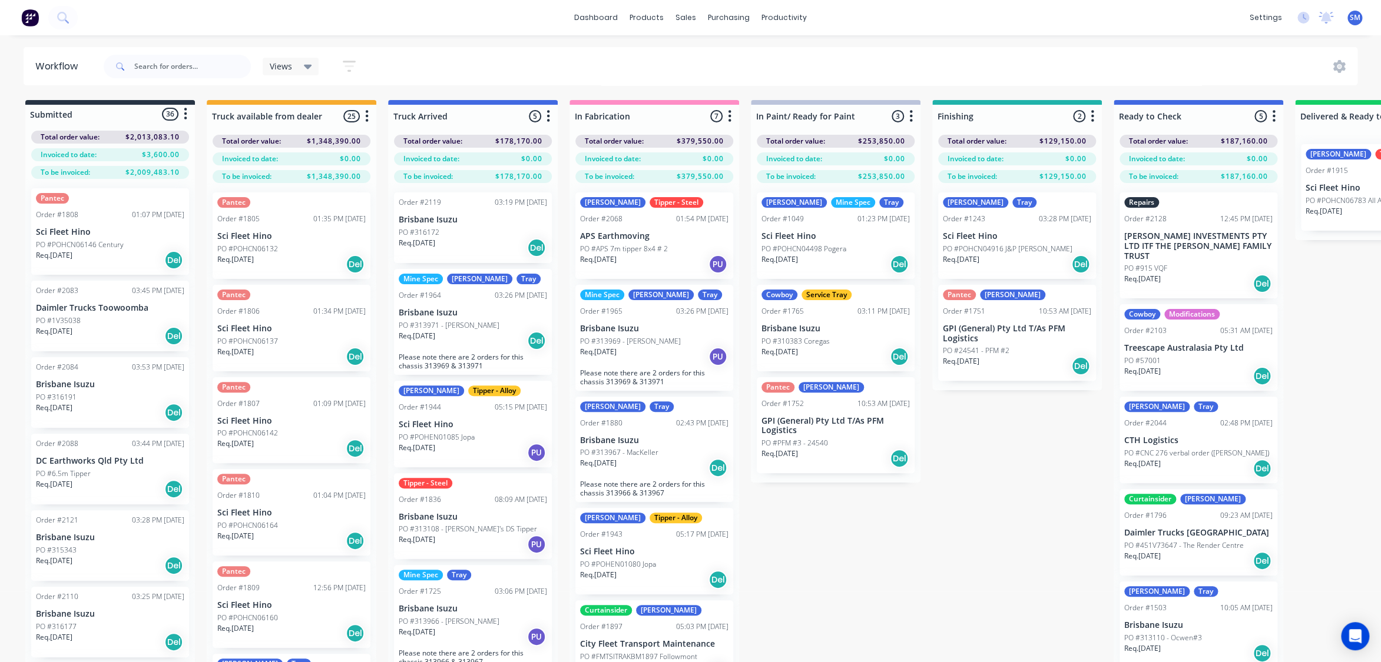
click at [997, 525] on div "Submitted 36 Status colour #273444 hex #273444 Save Cancel Summaries Total orde…" at bounding box center [1058, 402] width 2134 height 604
drag, startPoint x: 922, startPoint y: 550, endPoint x: 927, endPoint y: 553, distance: 6.1
click at [922, 550] on div "Submitted 36 Status colour #273444 hex #273444 Save Cancel Summaries Total orde…" at bounding box center [1058, 402] width 2134 height 604
click at [1000, 568] on div "Submitted 36 Status colour #273444 hex #273444 Save Cancel Summaries Total orde…" at bounding box center [1058, 402] width 2134 height 604
click at [958, 500] on div "Submitted 36 Status colour #273444 hex #273444 Save Cancel Summaries Total orde…" at bounding box center [1058, 402] width 2134 height 604
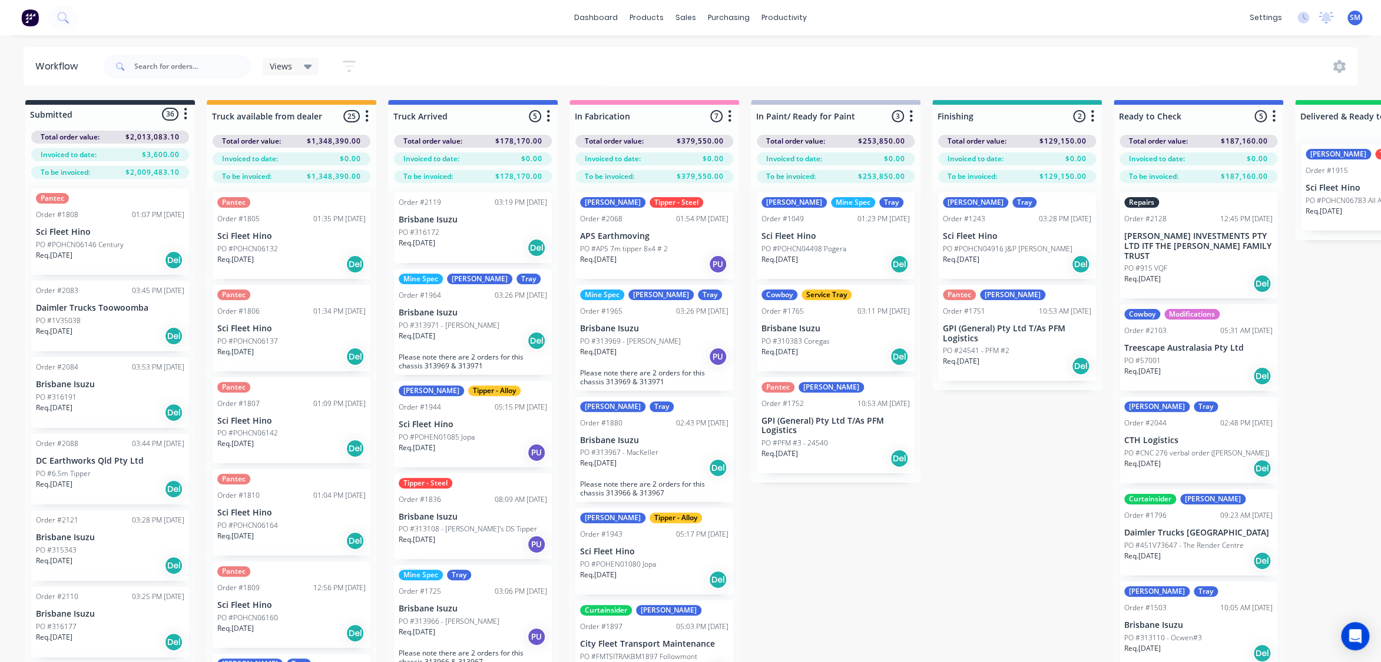
click at [919, 555] on div "Submitted 36 Status colour #273444 hex #273444 Save Cancel Summaries Total orde…" at bounding box center [1058, 402] width 2134 height 604
